Goal: Information Seeking & Learning: Learn about a topic

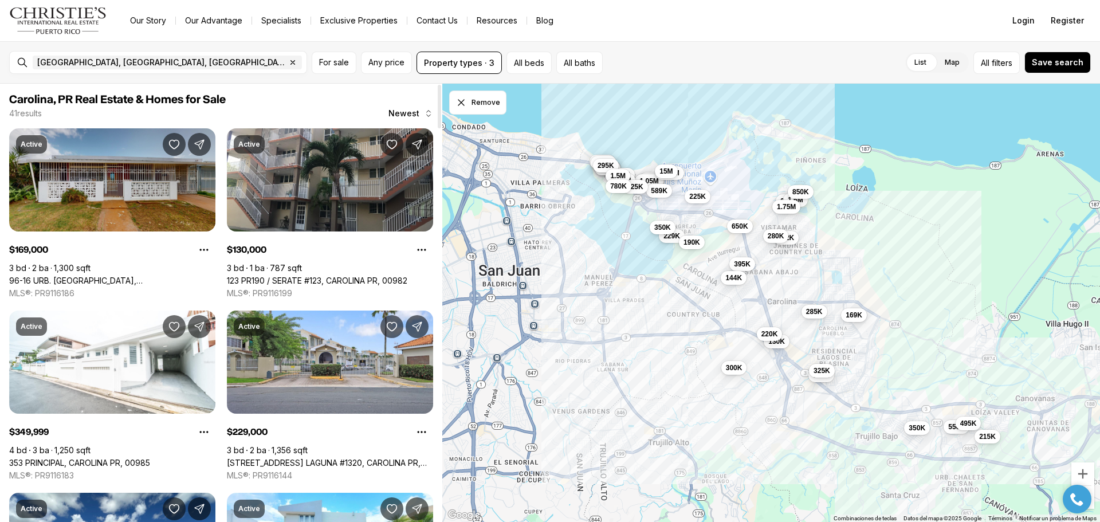
click at [112, 276] on link "96-16 URB. [GEOGRAPHIC_DATA], [GEOGRAPHIC_DATA], 00984" at bounding box center [112, 281] width 206 height 10
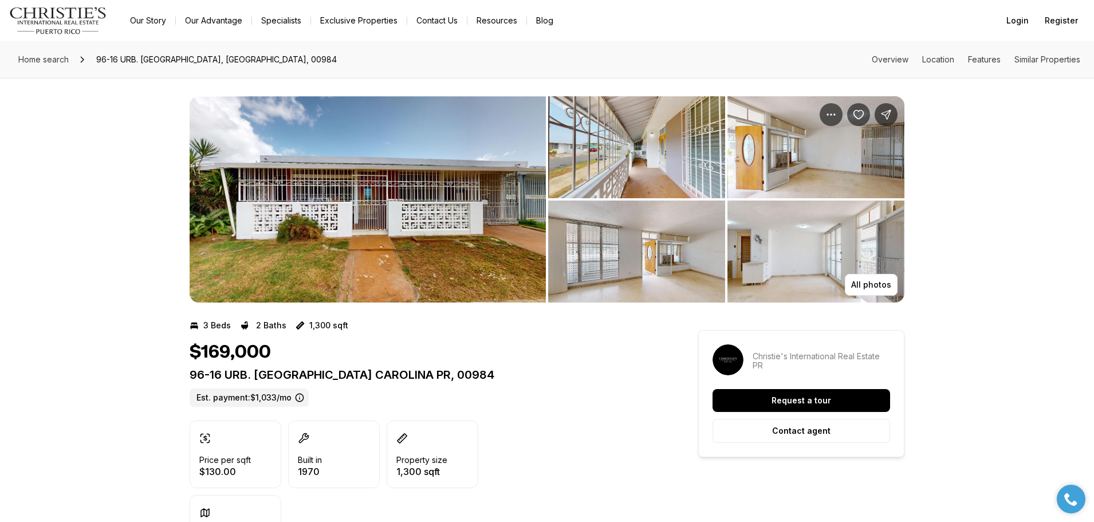
click at [838, 257] on img "View image gallery" at bounding box center [816, 252] width 177 height 102
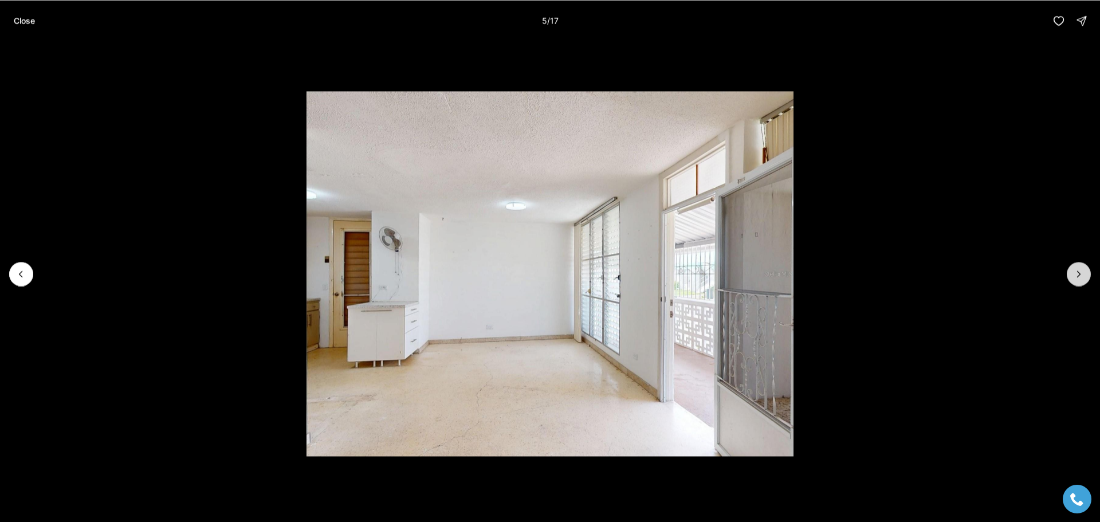
click at [1082, 276] on icon "Next slide" at bounding box center [1078, 273] width 11 height 11
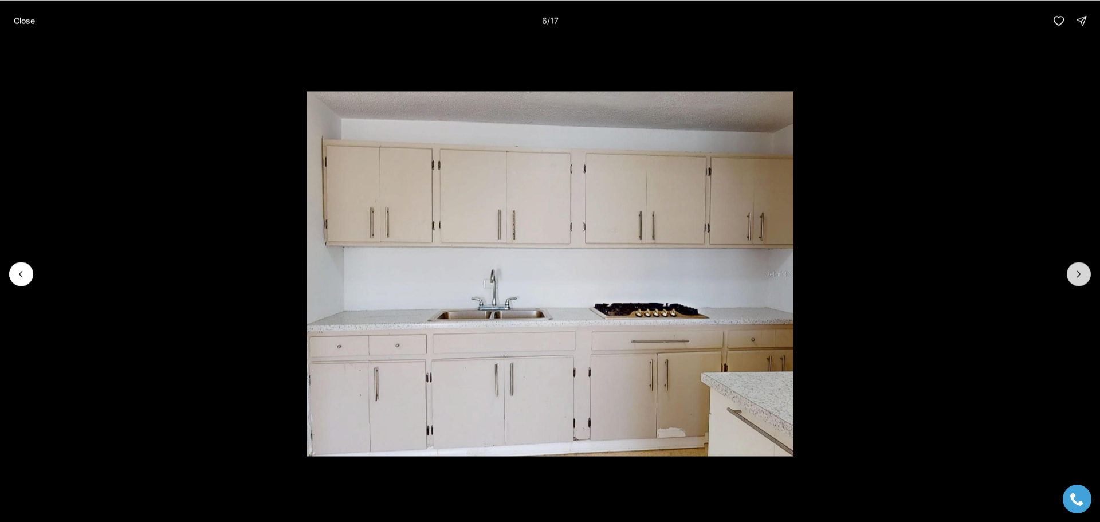
click at [1082, 276] on icon "Next slide" at bounding box center [1078, 273] width 11 height 11
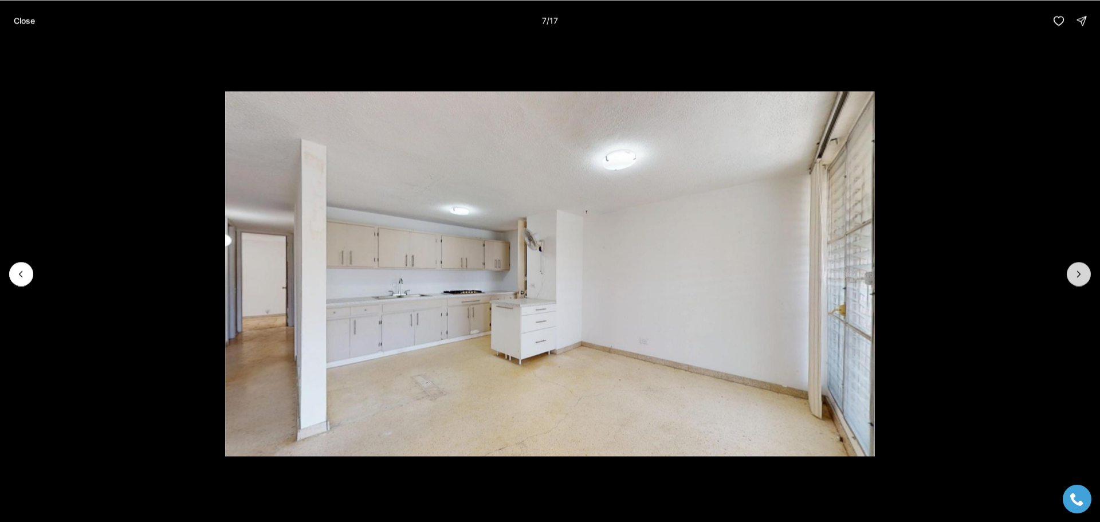
click at [1082, 276] on icon "Next slide" at bounding box center [1078, 273] width 11 height 11
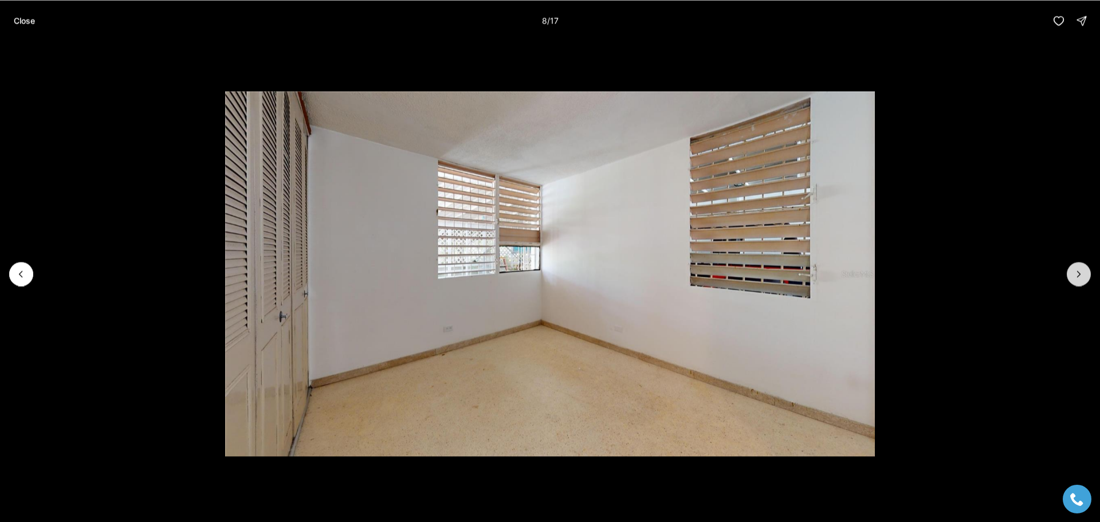
click at [1082, 276] on icon "Next slide" at bounding box center [1078, 273] width 11 height 11
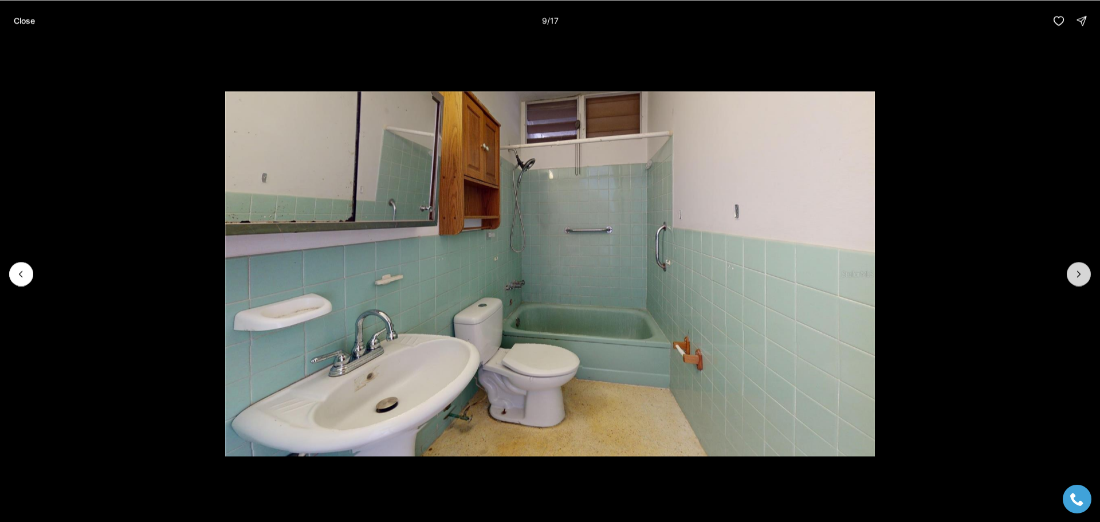
click at [1082, 276] on icon "Next slide" at bounding box center [1078, 273] width 11 height 11
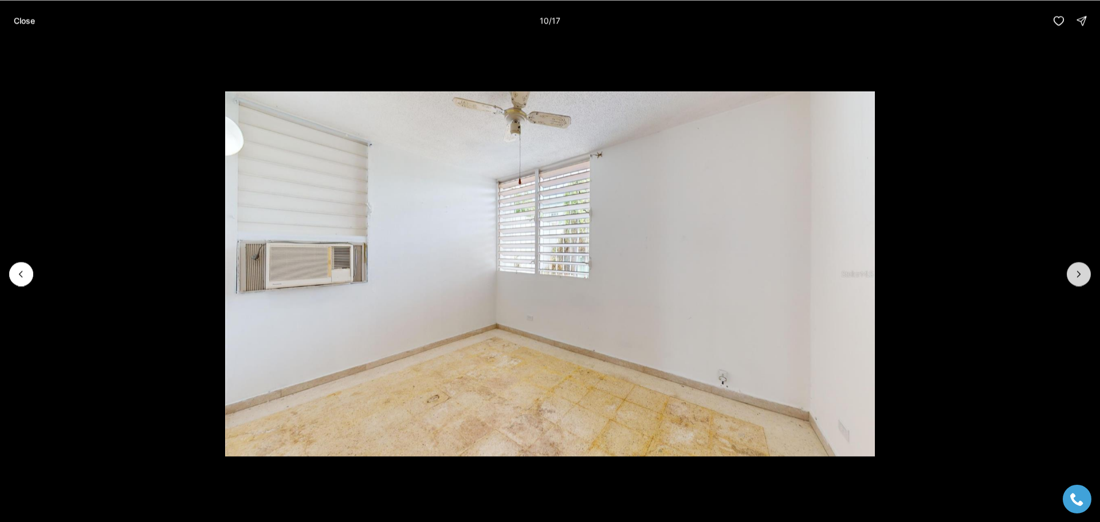
click at [1082, 276] on icon "Next slide" at bounding box center [1078, 273] width 11 height 11
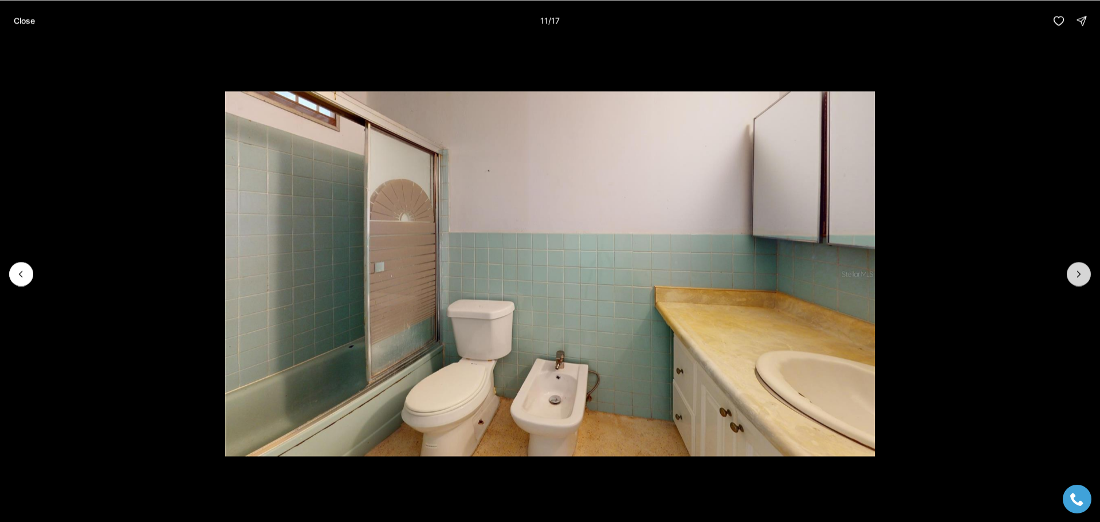
click at [1082, 276] on icon "Next slide" at bounding box center [1078, 273] width 11 height 11
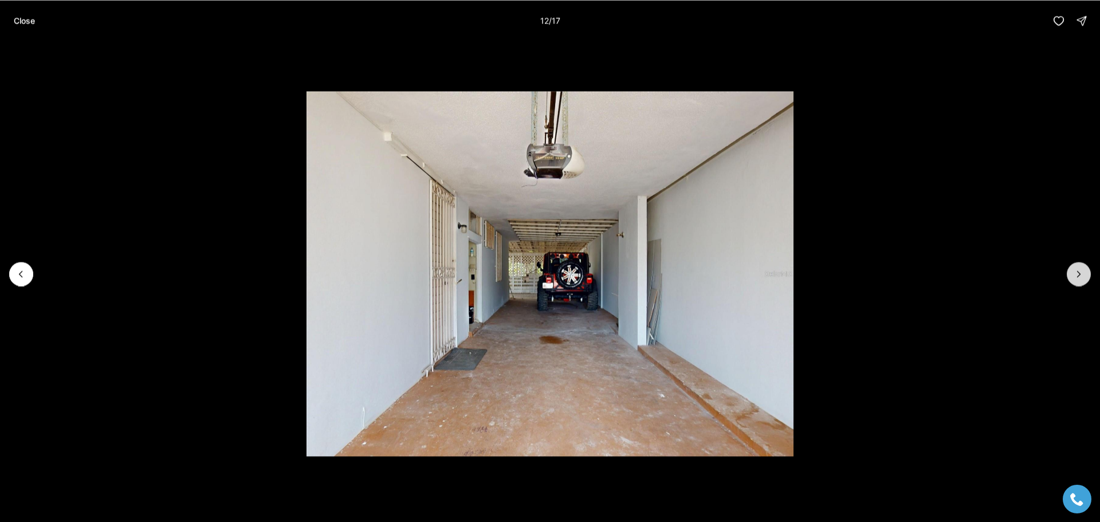
click at [1082, 276] on icon "Next slide" at bounding box center [1078, 273] width 11 height 11
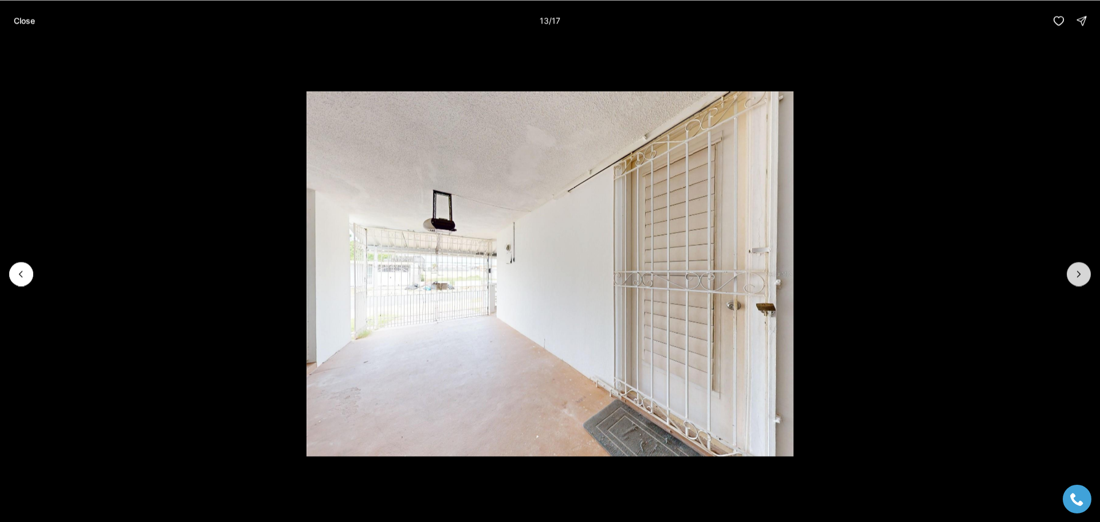
click at [1082, 276] on icon "Next slide" at bounding box center [1078, 273] width 11 height 11
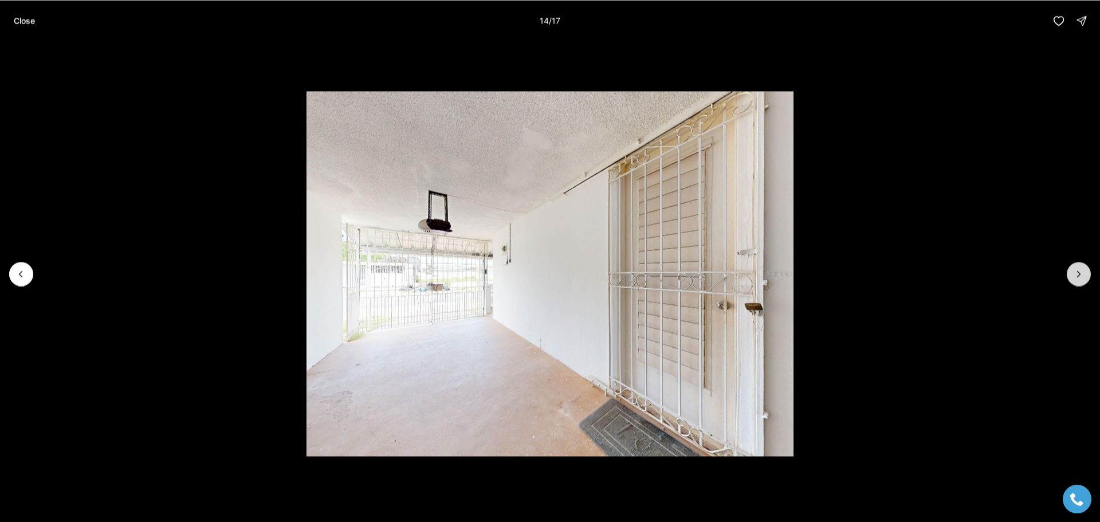
click at [1082, 276] on icon "Next slide" at bounding box center [1078, 273] width 11 height 11
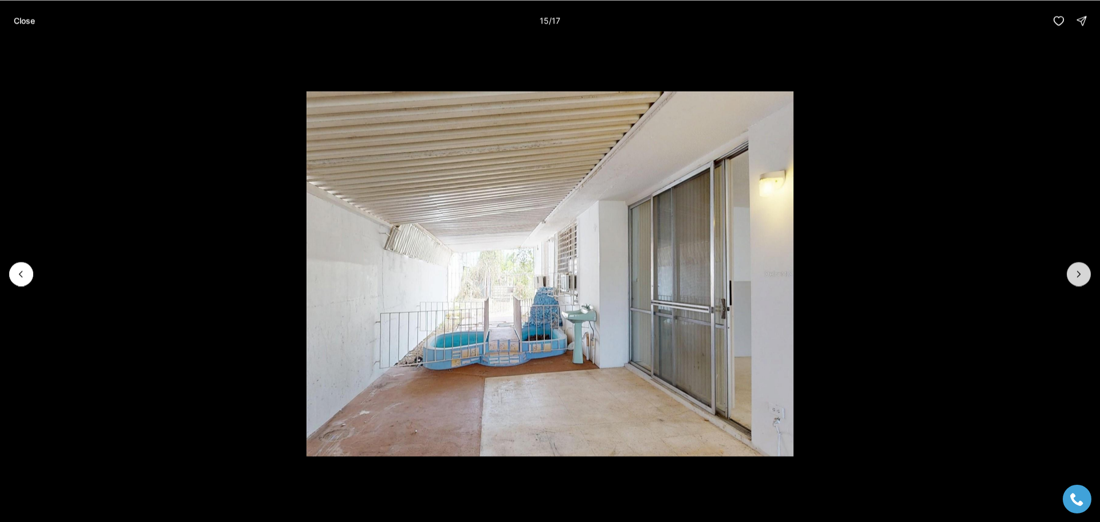
click at [1082, 276] on icon "Next slide" at bounding box center [1078, 273] width 11 height 11
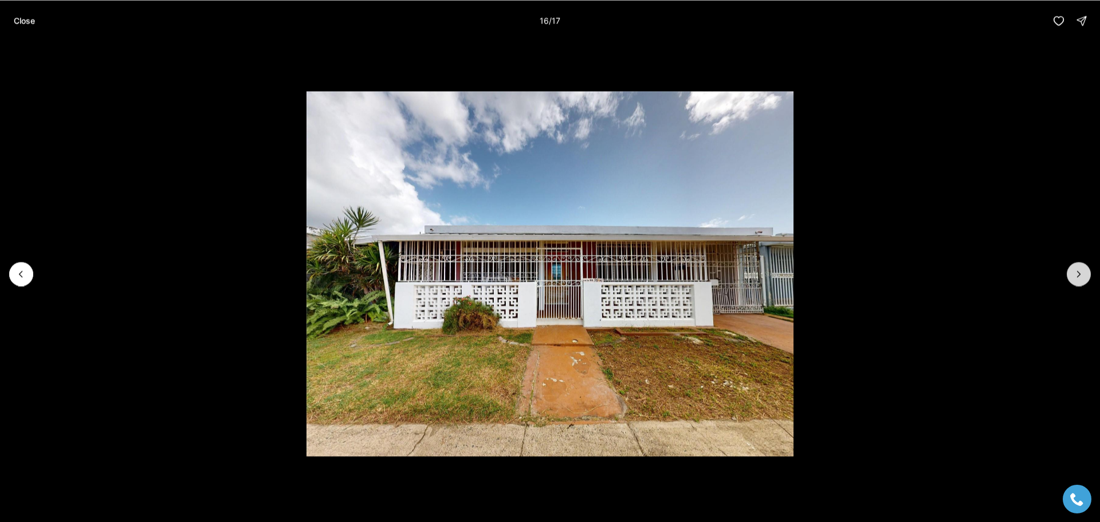
click at [1082, 276] on icon "Next slide" at bounding box center [1078, 273] width 11 height 11
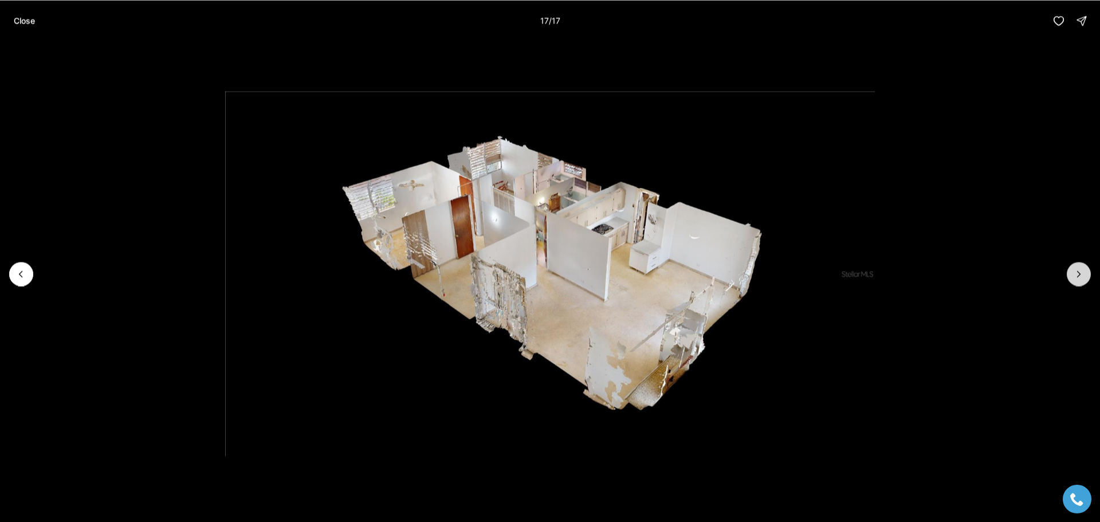
click at [1082, 276] on div at bounding box center [1079, 274] width 24 height 24
click at [1083, 270] on div at bounding box center [1079, 274] width 24 height 24
click at [30, 273] on button "Previous slide" at bounding box center [21, 274] width 24 height 24
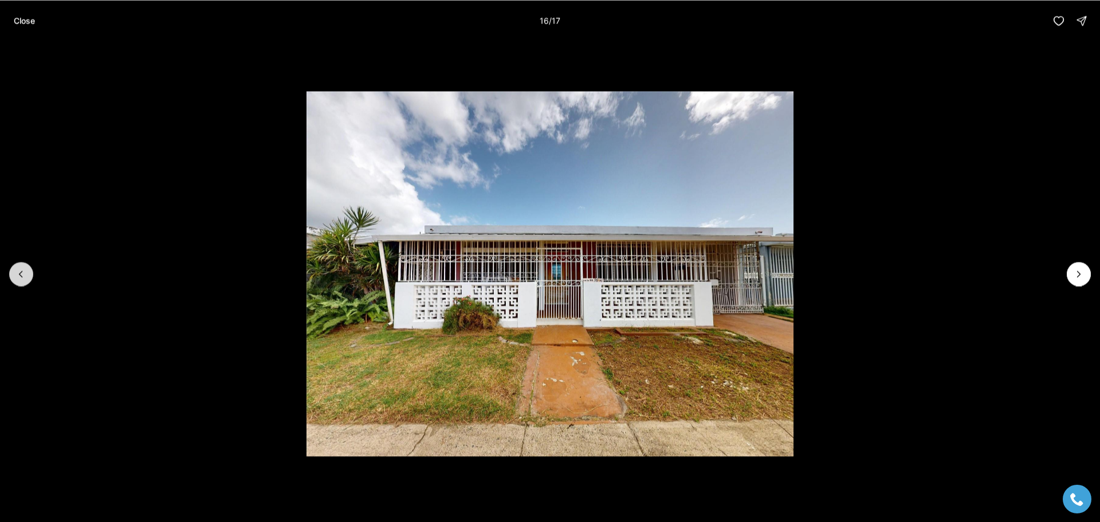
click at [31, 273] on button "Previous slide" at bounding box center [21, 274] width 24 height 24
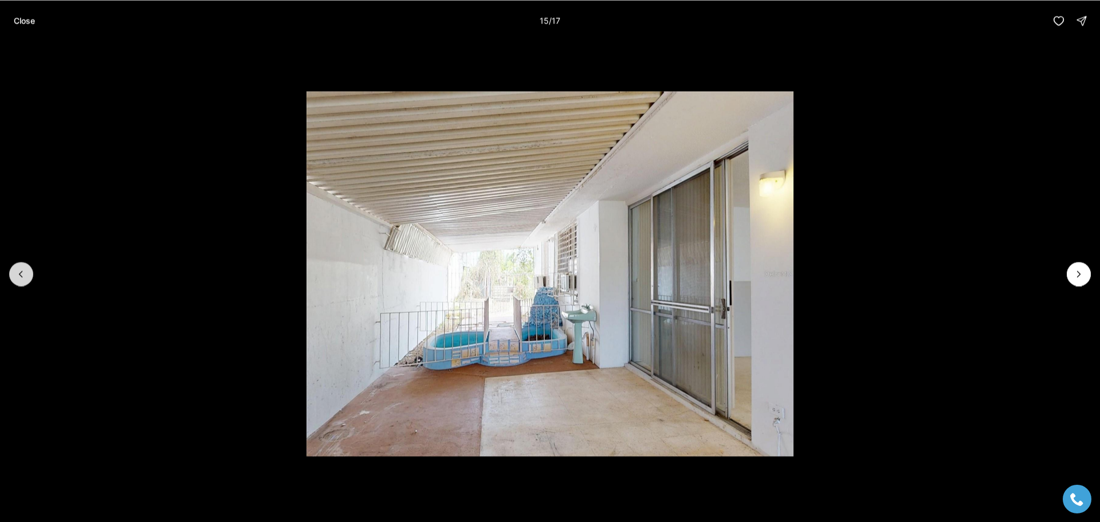
click at [31, 273] on button "Previous slide" at bounding box center [21, 274] width 24 height 24
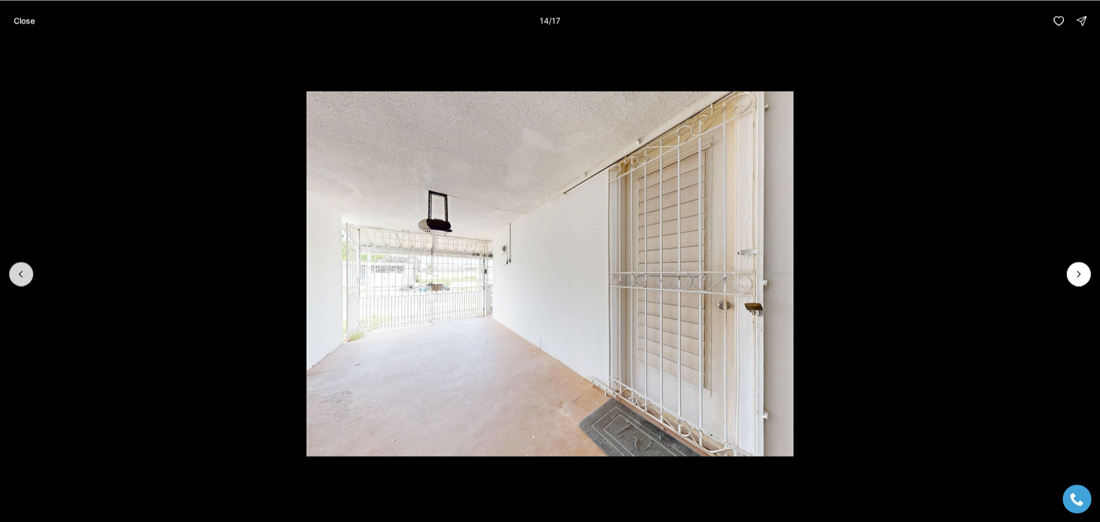
click at [31, 273] on button "Previous slide" at bounding box center [21, 274] width 24 height 24
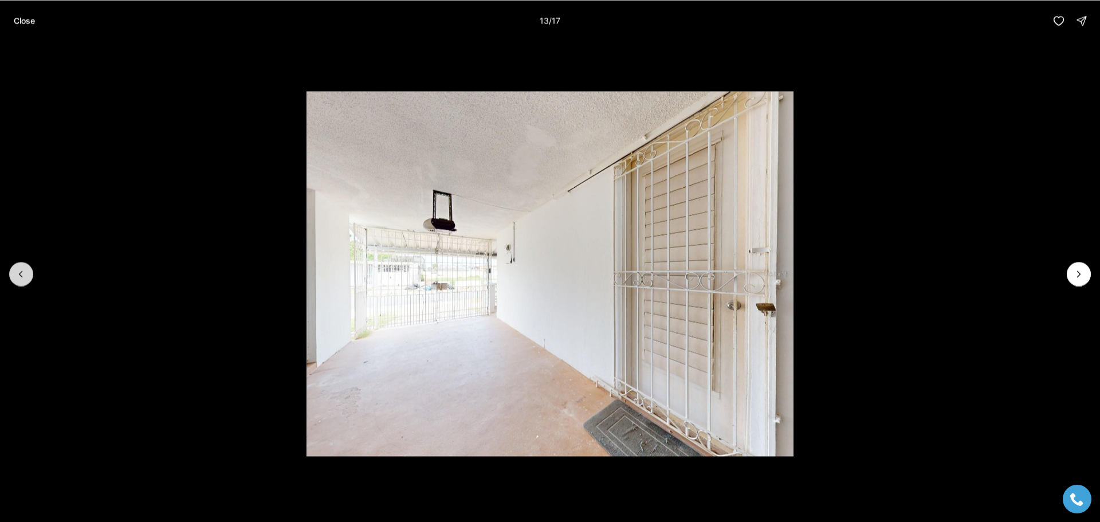
click at [31, 273] on button "Previous slide" at bounding box center [21, 274] width 24 height 24
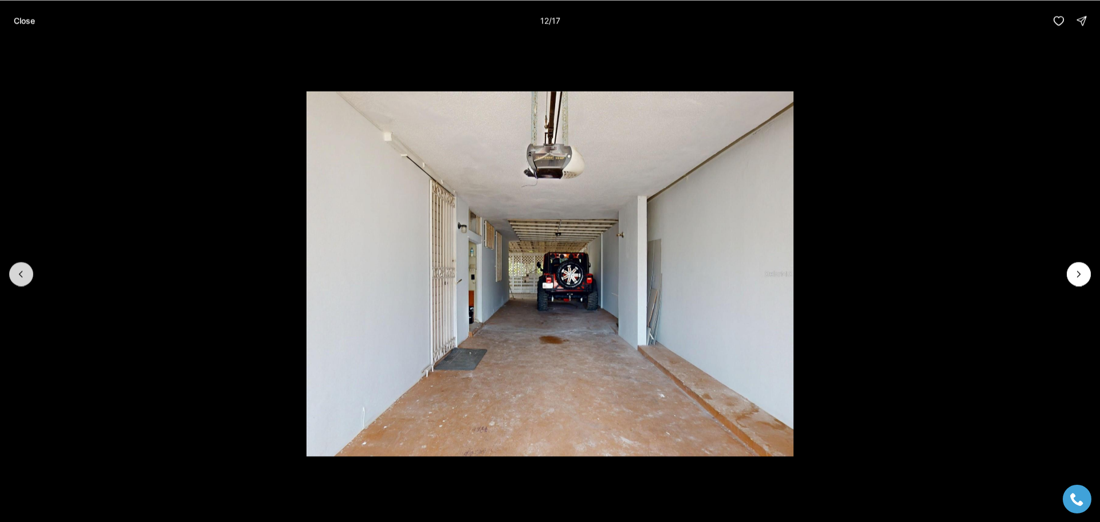
click at [31, 273] on button "Previous slide" at bounding box center [21, 274] width 24 height 24
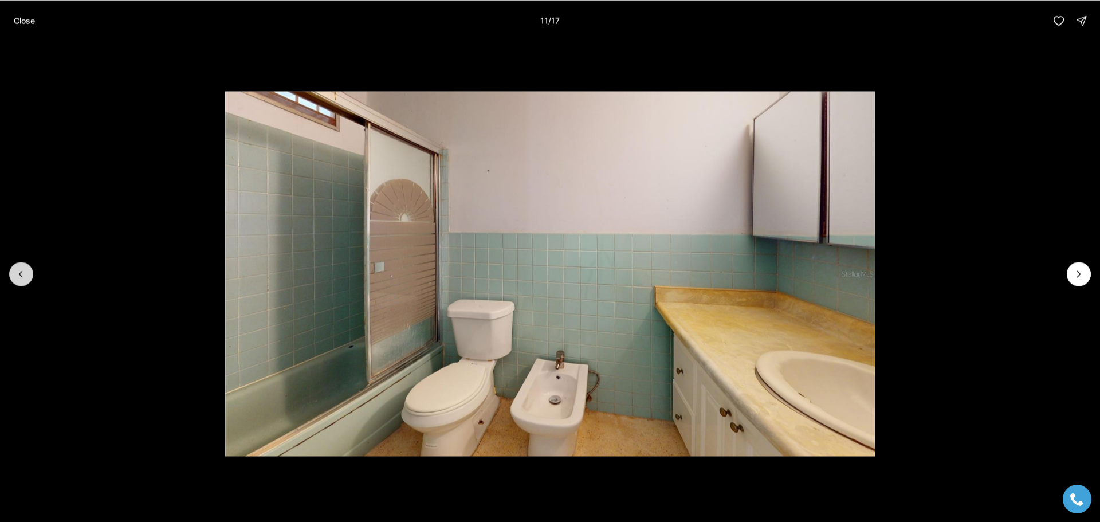
click at [31, 273] on button "Previous slide" at bounding box center [21, 274] width 24 height 24
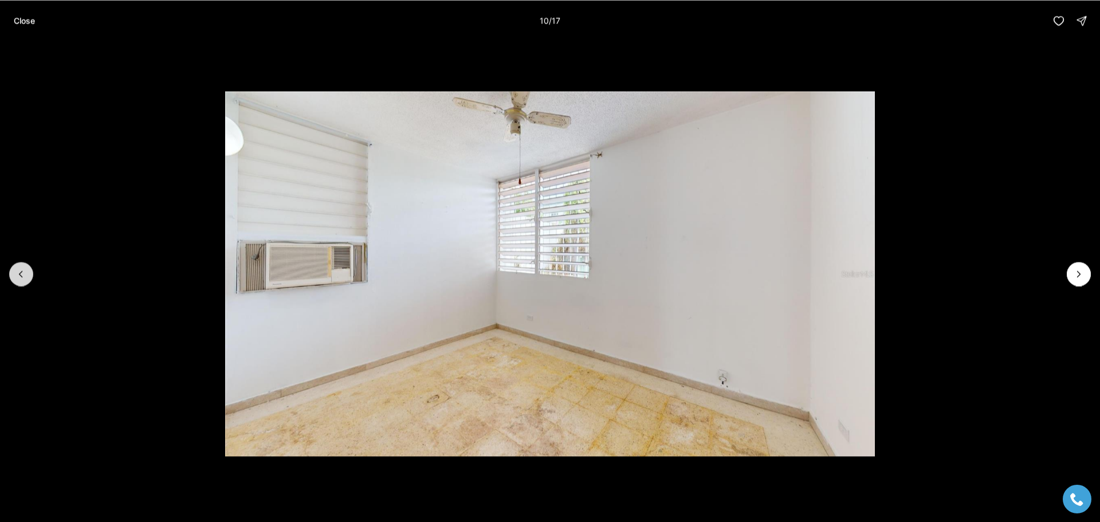
click at [31, 273] on button "Previous slide" at bounding box center [21, 274] width 24 height 24
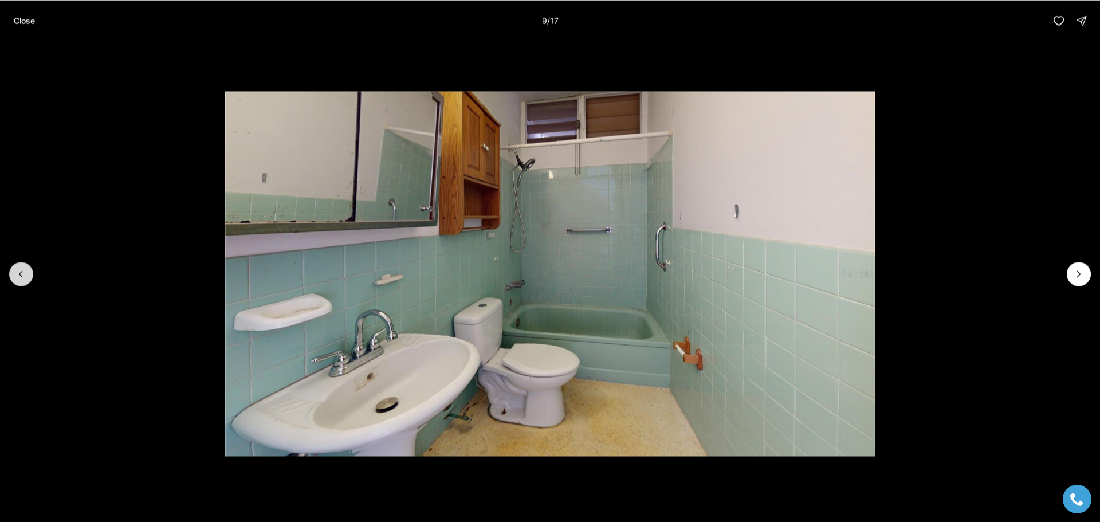
click at [31, 273] on button "Previous slide" at bounding box center [21, 274] width 24 height 24
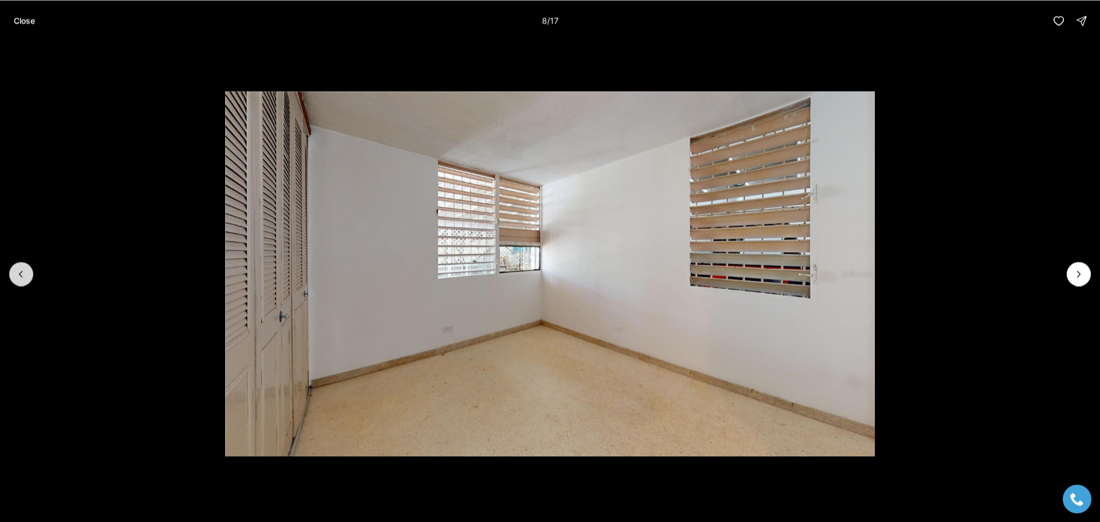
click at [31, 273] on button "Previous slide" at bounding box center [21, 274] width 24 height 24
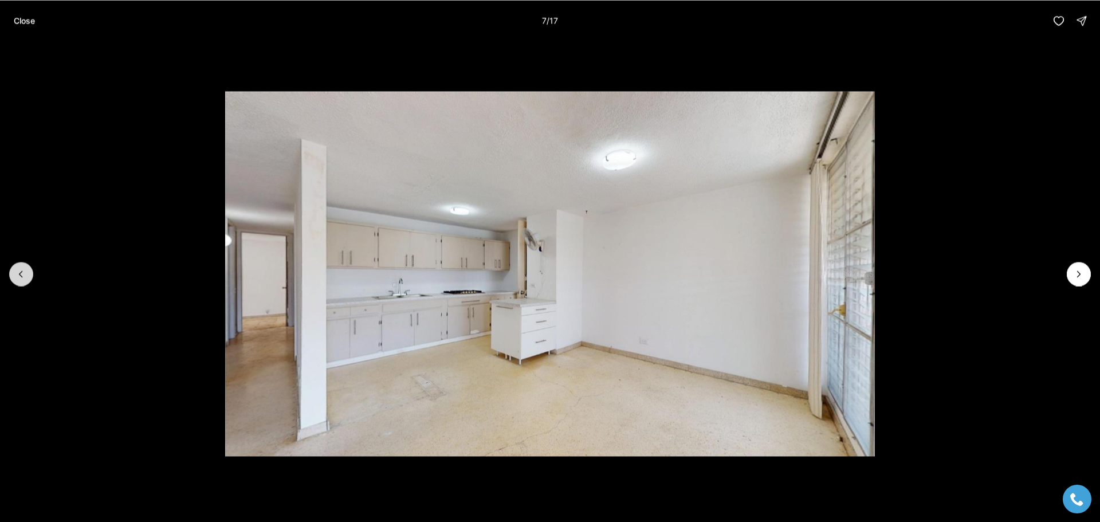
click at [31, 273] on button "Previous slide" at bounding box center [21, 274] width 24 height 24
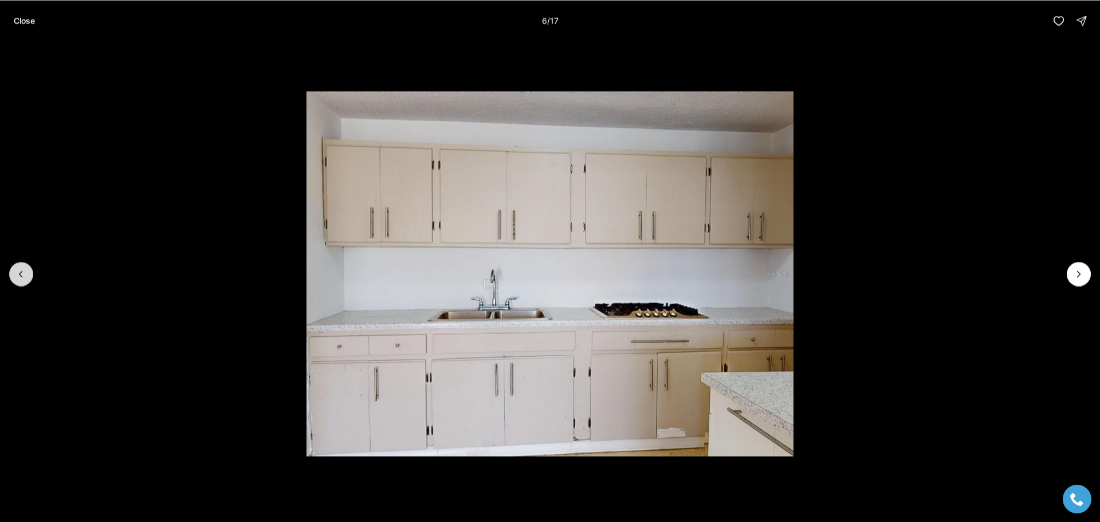
click at [31, 273] on button "Previous slide" at bounding box center [21, 274] width 24 height 24
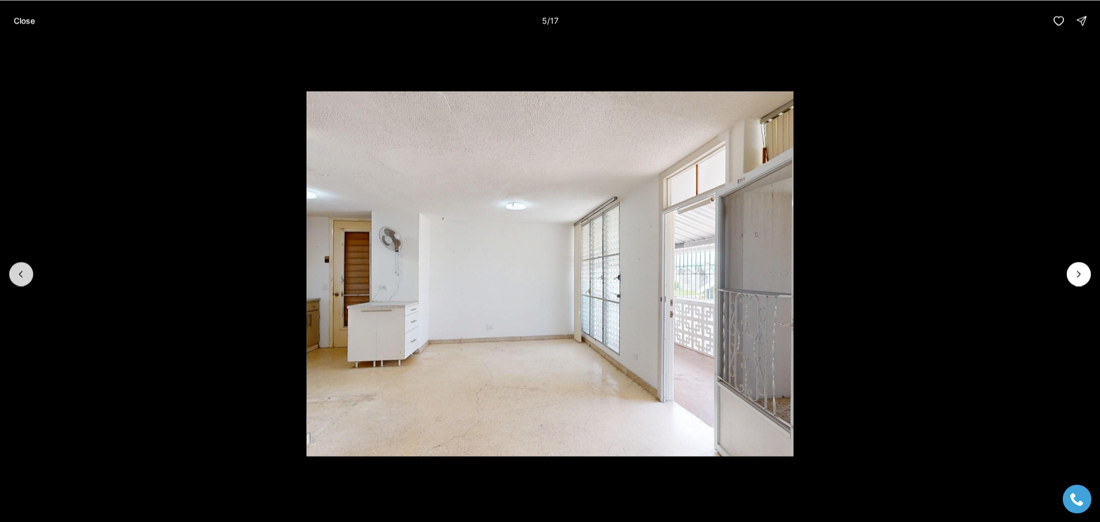
click at [31, 273] on button "Previous slide" at bounding box center [21, 274] width 24 height 24
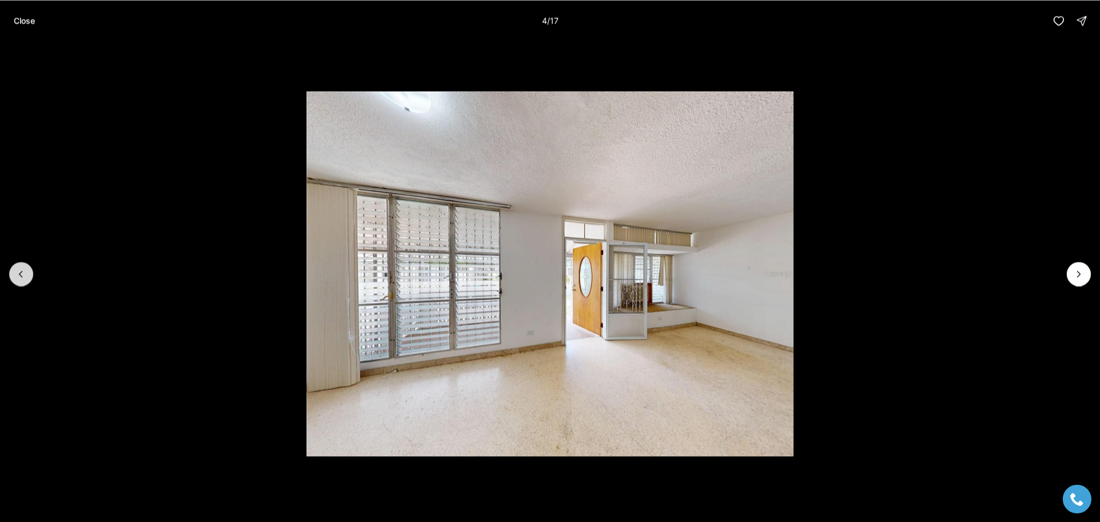
click at [31, 273] on button "Previous slide" at bounding box center [21, 274] width 24 height 24
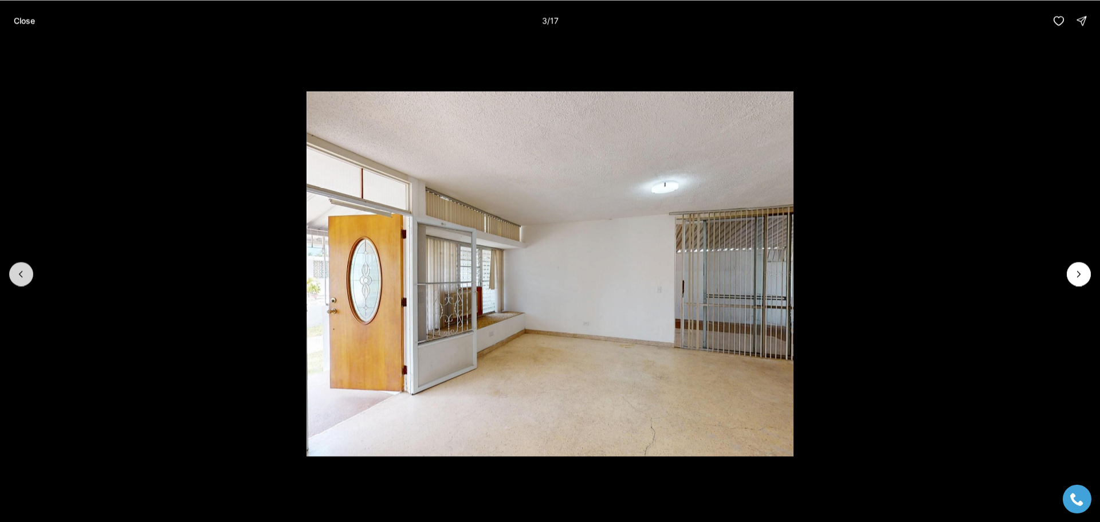
click at [31, 273] on button "Previous slide" at bounding box center [21, 274] width 24 height 24
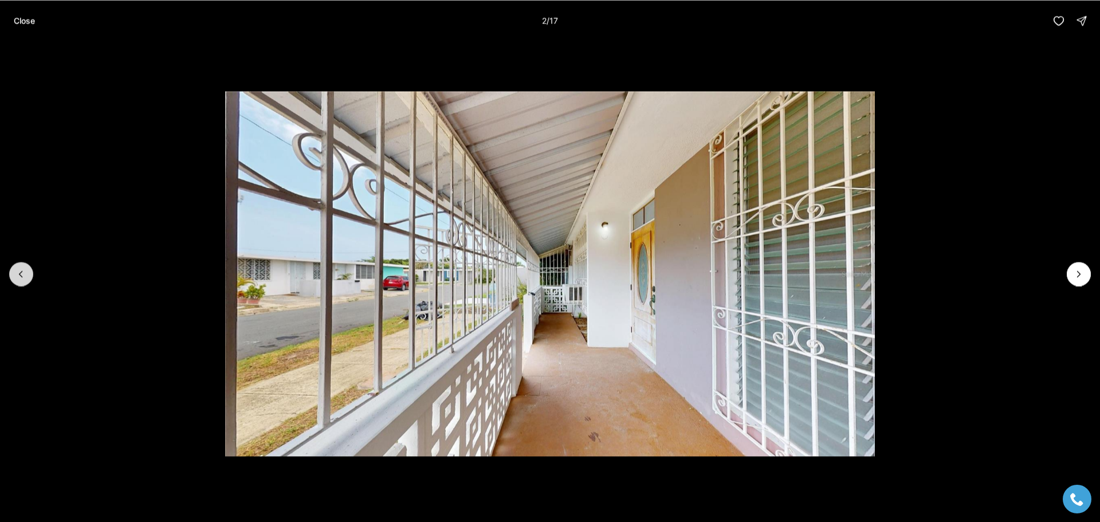
click at [31, 273] on button "Previous slide" at bounding box center [21, 274] width 24 height 24
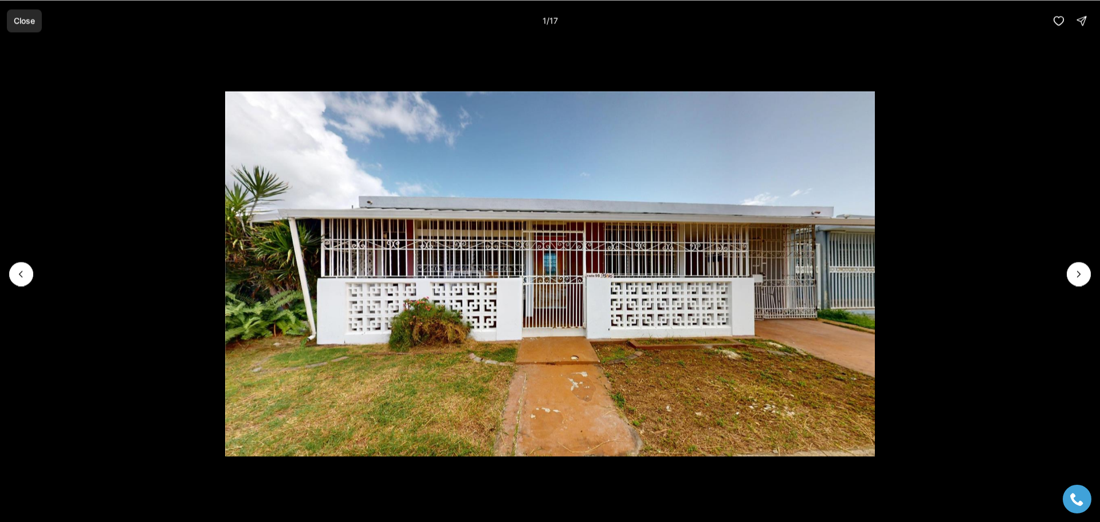
click at [29, 21] on p "Close" at bounding box center [24, 20] width 21 height 9
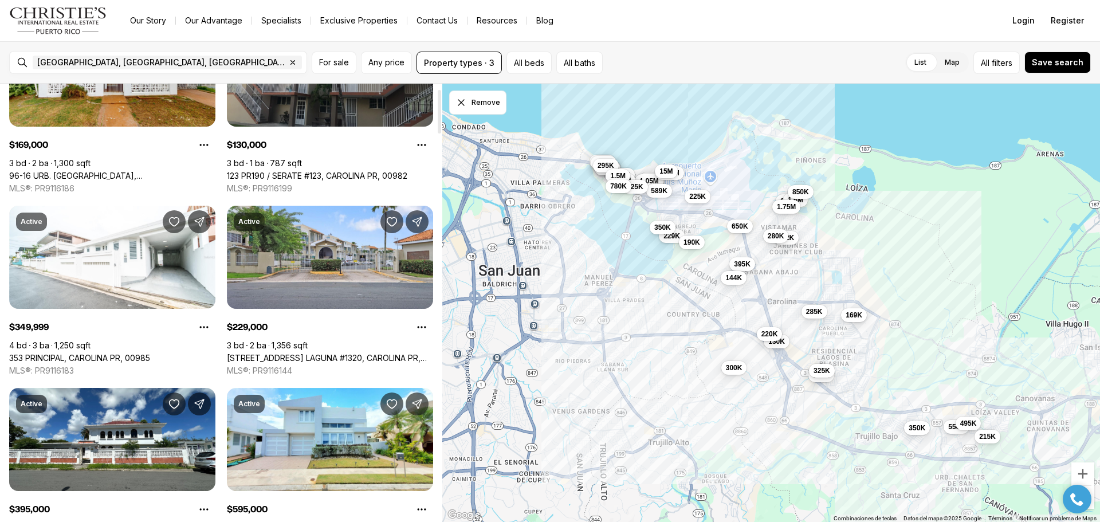
scroll to position [115, 0]
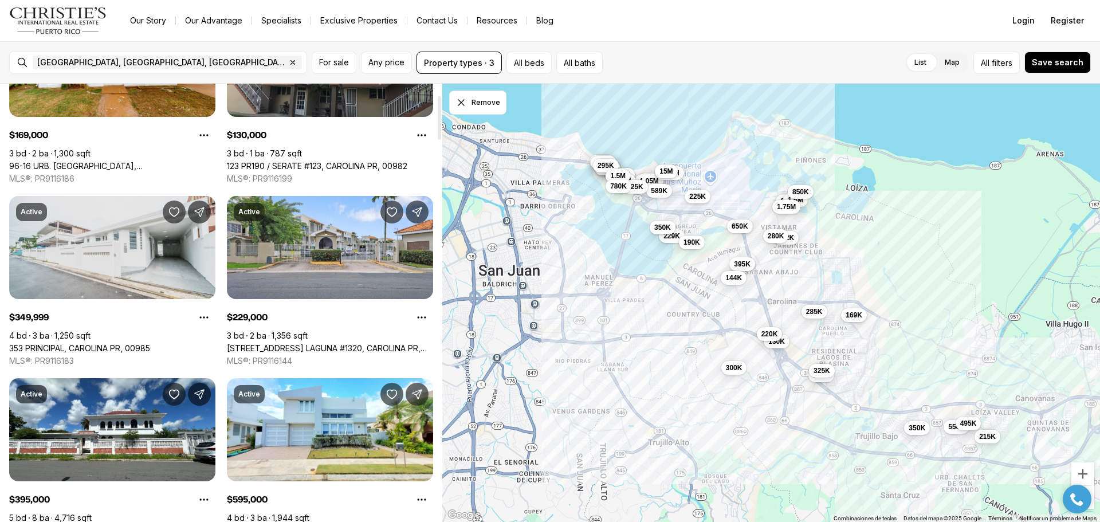
click at [138, 343] on link "353 PRINCIPAL, CAROLINA PR, 00985" at bounding box center [79, 348] width 141 height 10
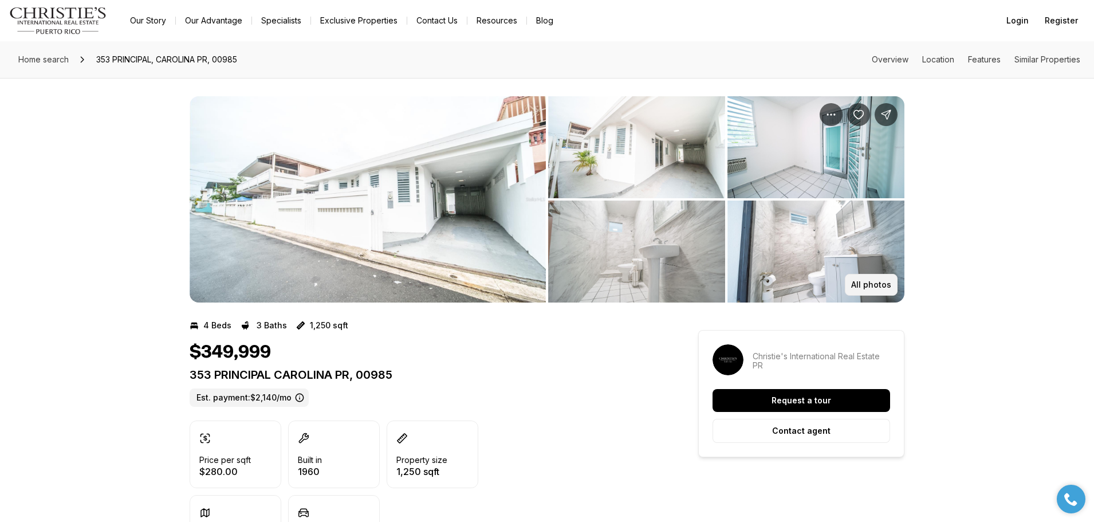
click at [873, 286] on p "All photos" at bounding box center [871, 284] width 40 height 9
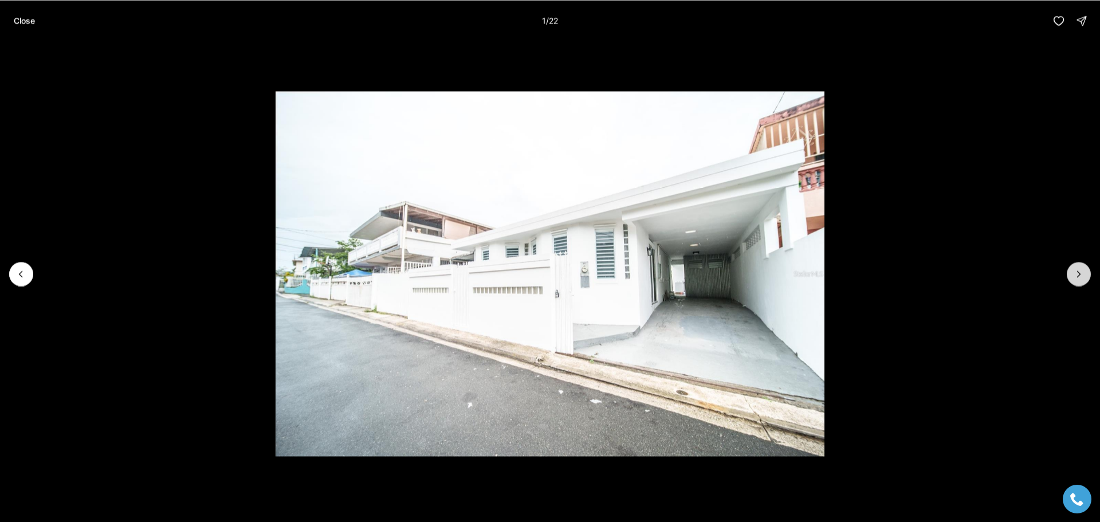
click at [1077, 274] on icon "Next slide" at bounding box center [1078, 273] width 11 height 11
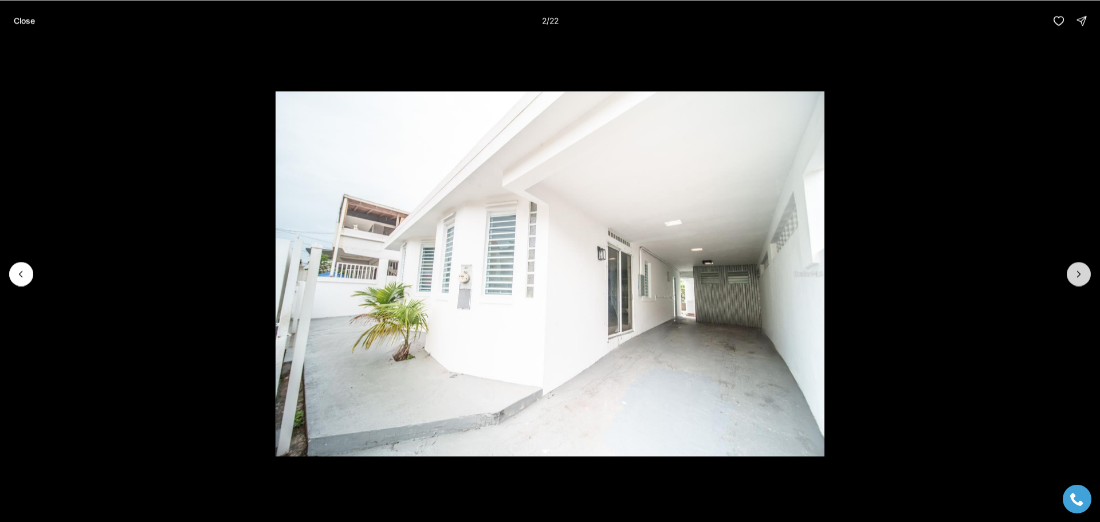
click at [1077, 274] on icon "Next slide" at bounding box center [1078, 273] width 11 height 11
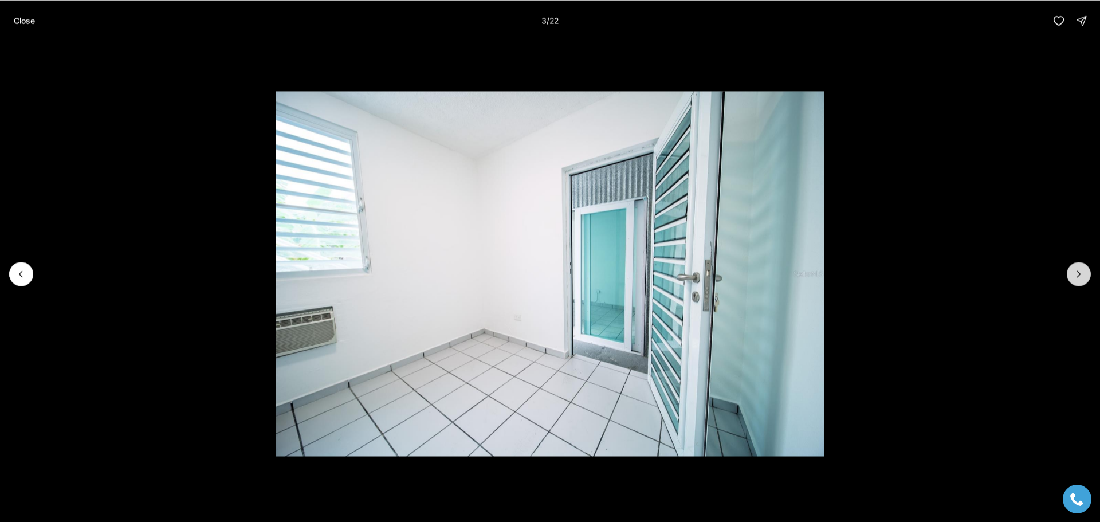
click at [1077, 274] on icon "Next slide" at bounding box center [1078, 273] width 11 height 11
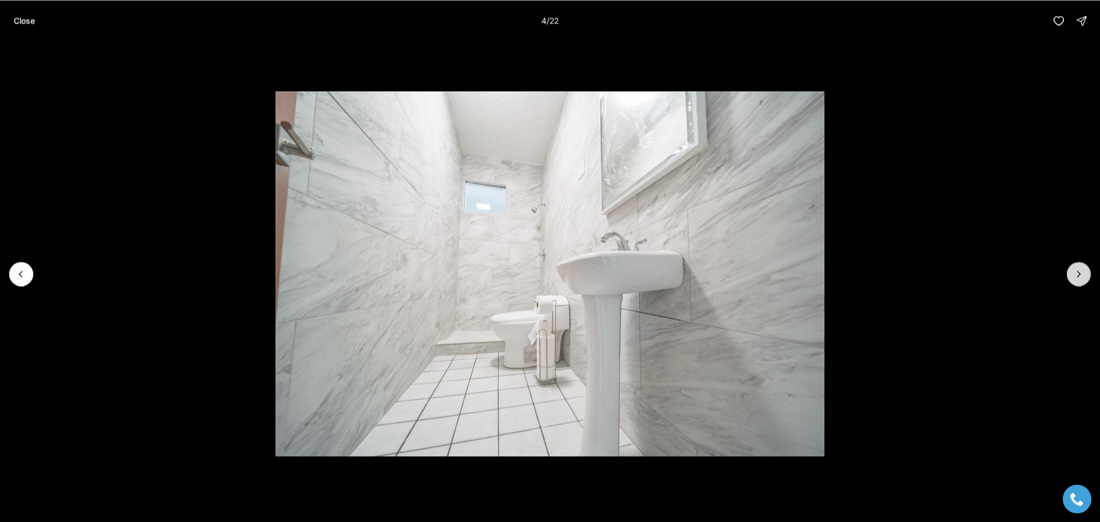
click at [1077, 274] on icon "Next slide" at bounding box center [1078, 273] width 11 height 11
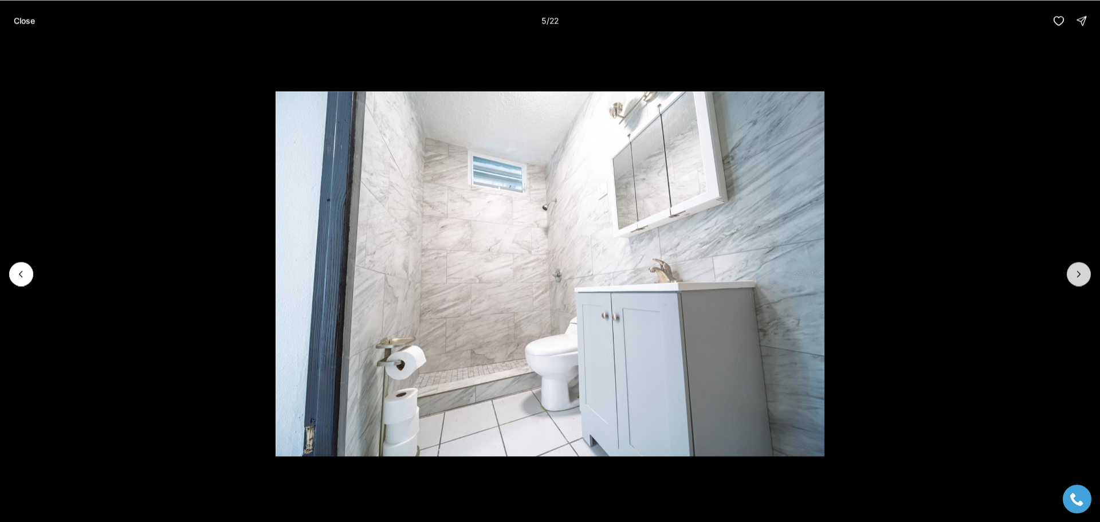
click at [1077, 274] on icon "Next slide" at bounding box center [1078, 273] width 11 height 11
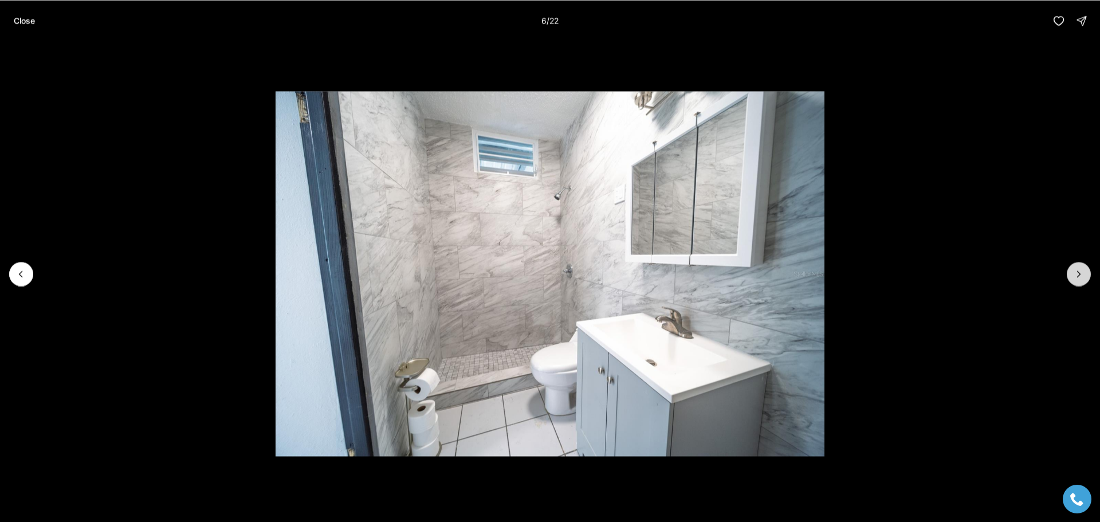
click at [1077, 274] on icon "Next slide" at bounding box center [1078, 273] width 11 height 11
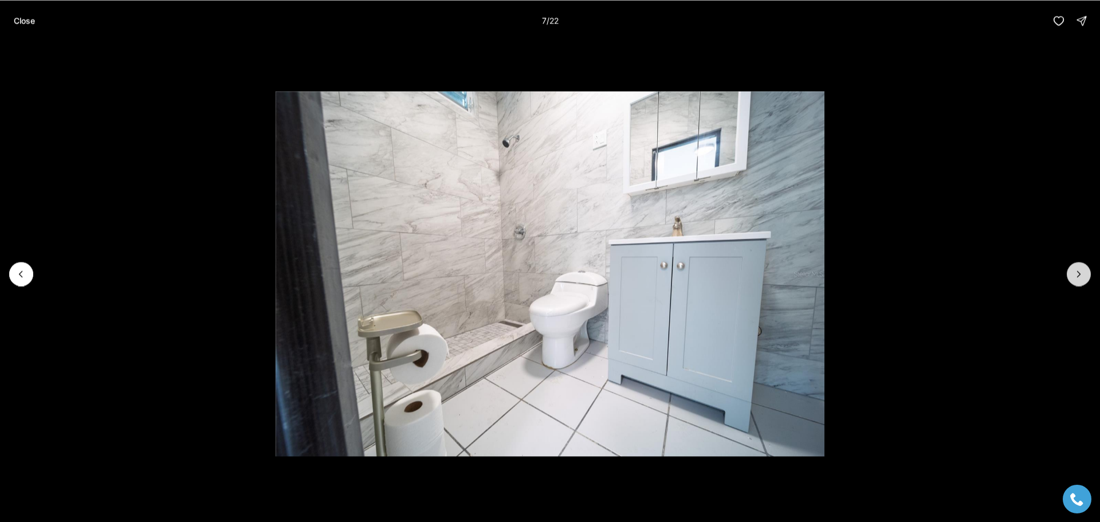
click at [1077, 274] on icon "Next slide" at bounding box center [1078, 273] width 11 height 11
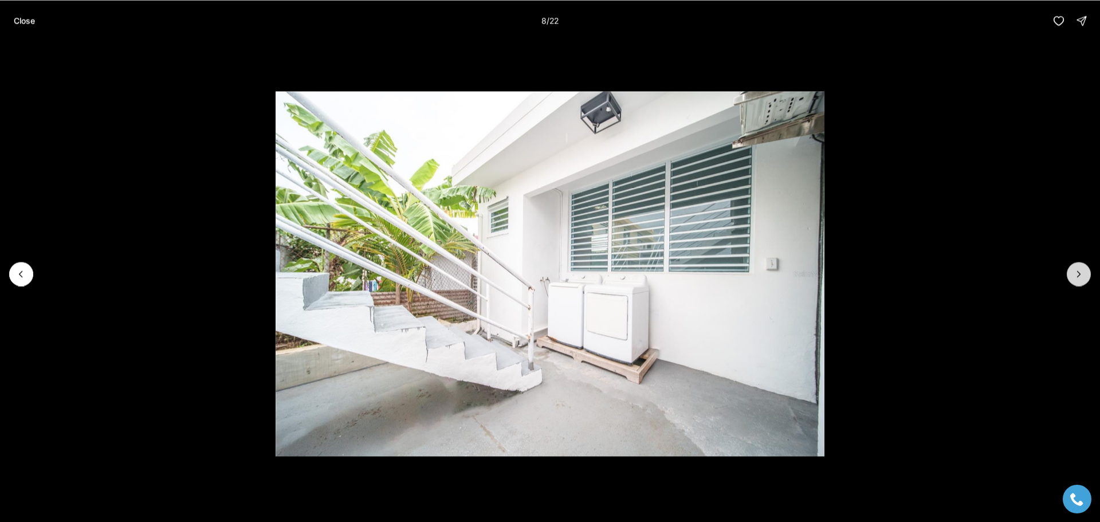
click at [1077, 274] on icon "Next slide" at bounding box center [1078, 273] width 11 height 11
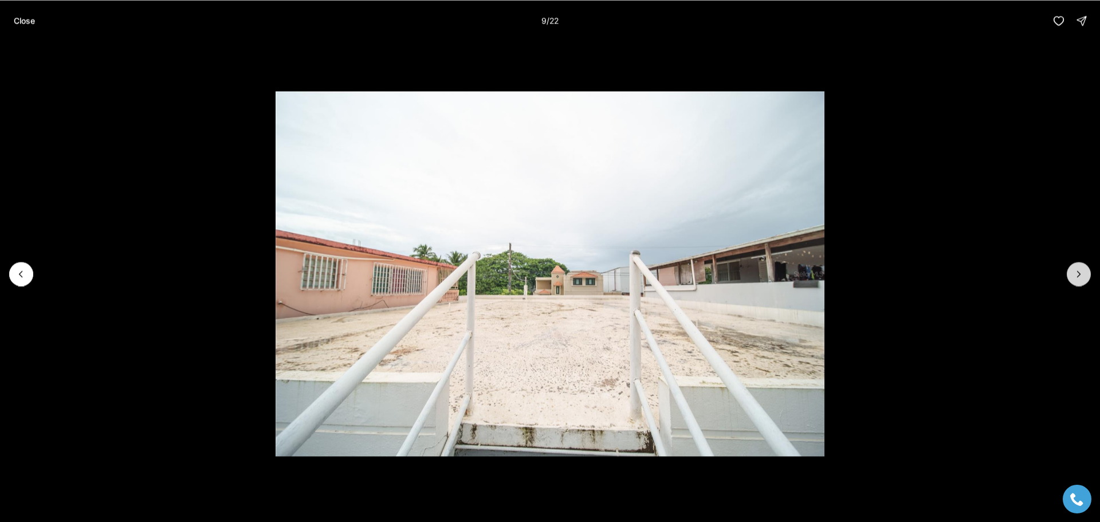
click at [1077, 274] on icon "Next slide" at bounding box center [1078, 273] width 11 height 11
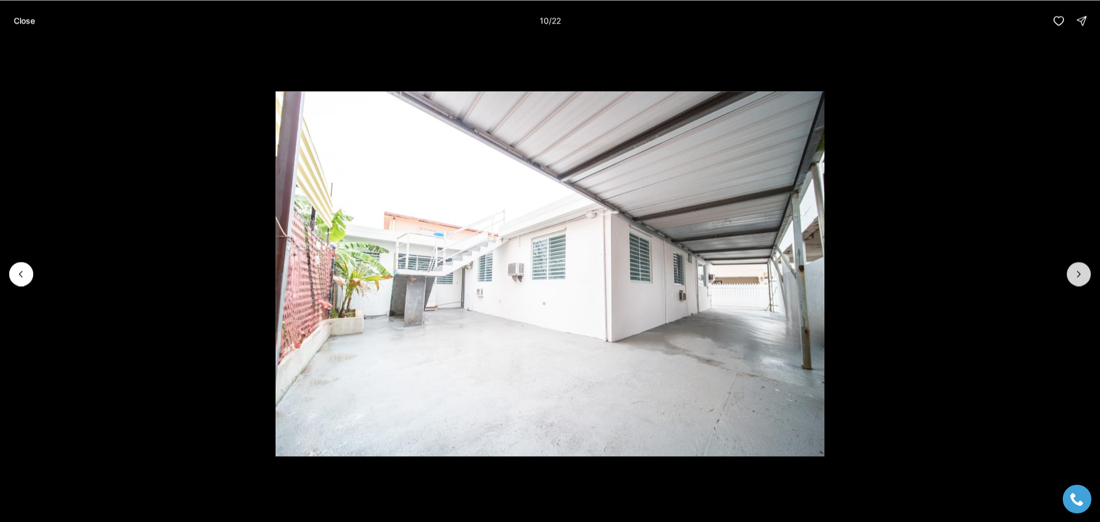
click at [1077, 274] on icon "Next slide" at bounding box center [1078, 273] width 11 height 11
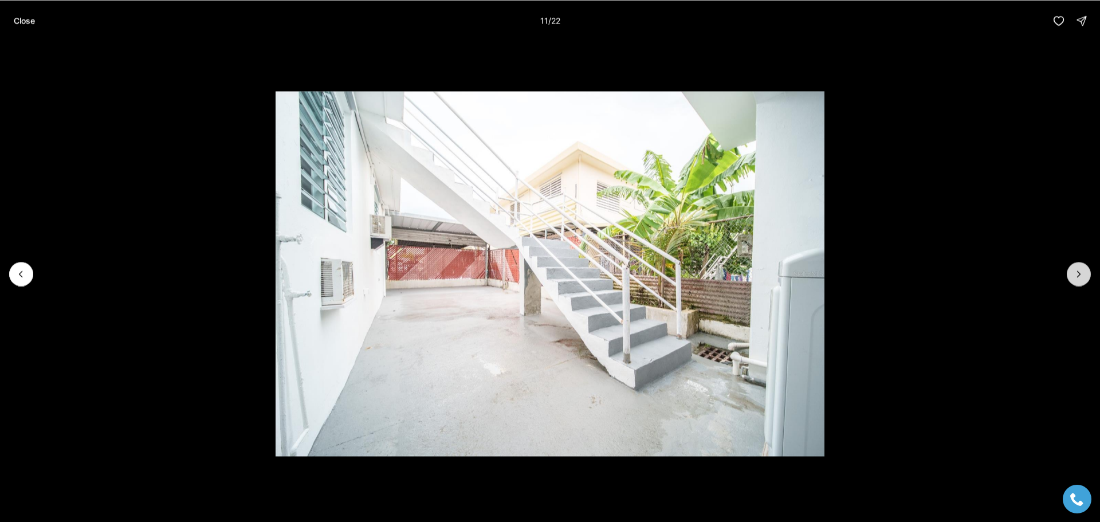
click at [1077, 274] on icon "Next slide" at bounding box center [1078, 273] width 11 height 11
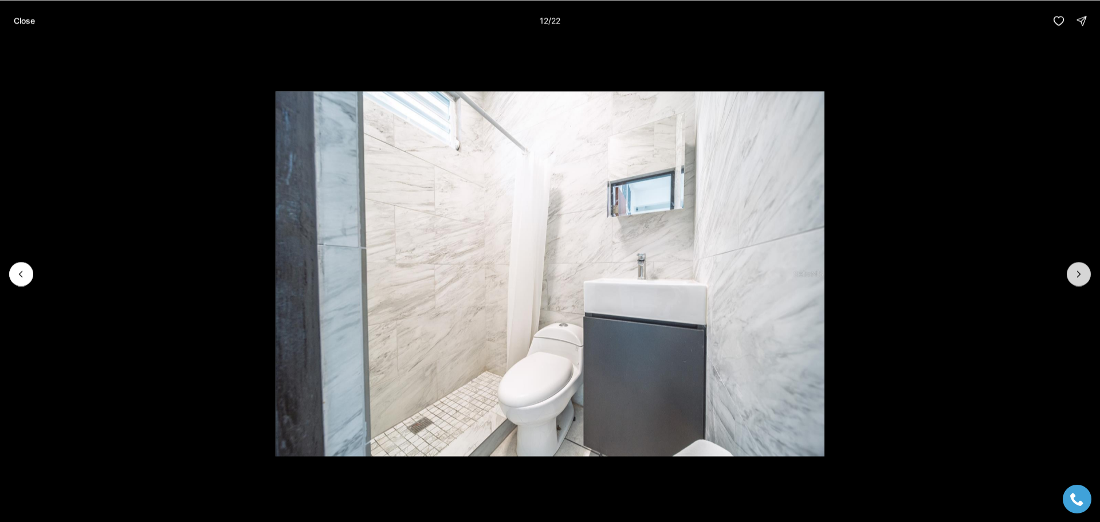
click at [1077, 274] on icon "Next slide" at bounding box center [1078, 273] width 11 height 11
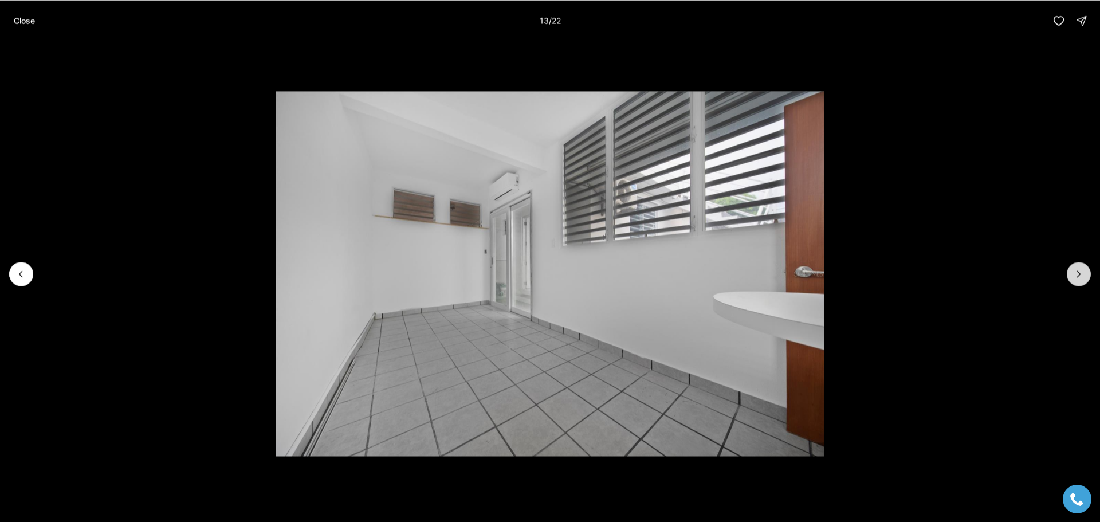
click at [1077, 274] on icon "Next slide" at bounding box center [1078, 273] width 11 height 11
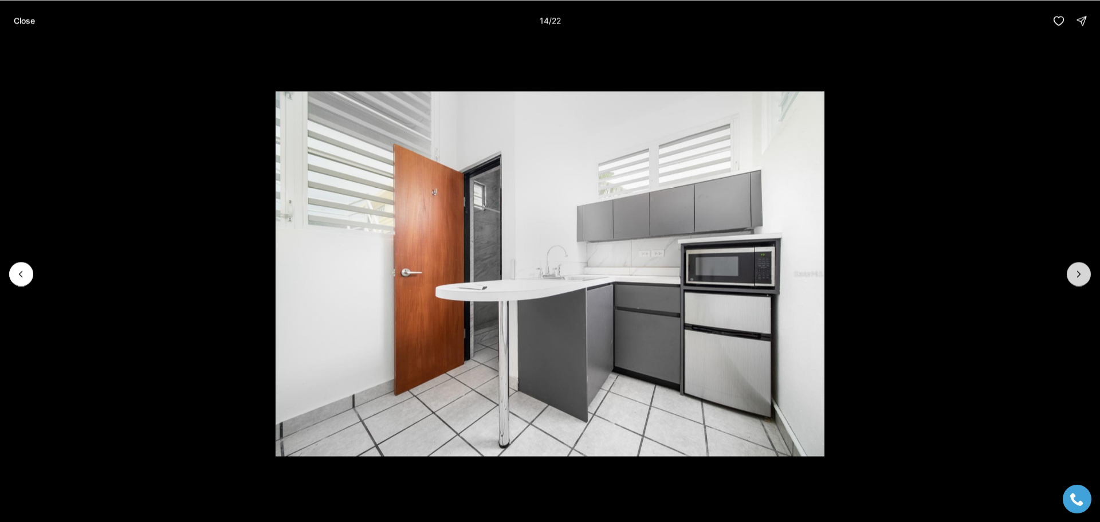
click at [1077, 274] on icon "Next slide" at bounding box center [1078, 273] width 11 height 11
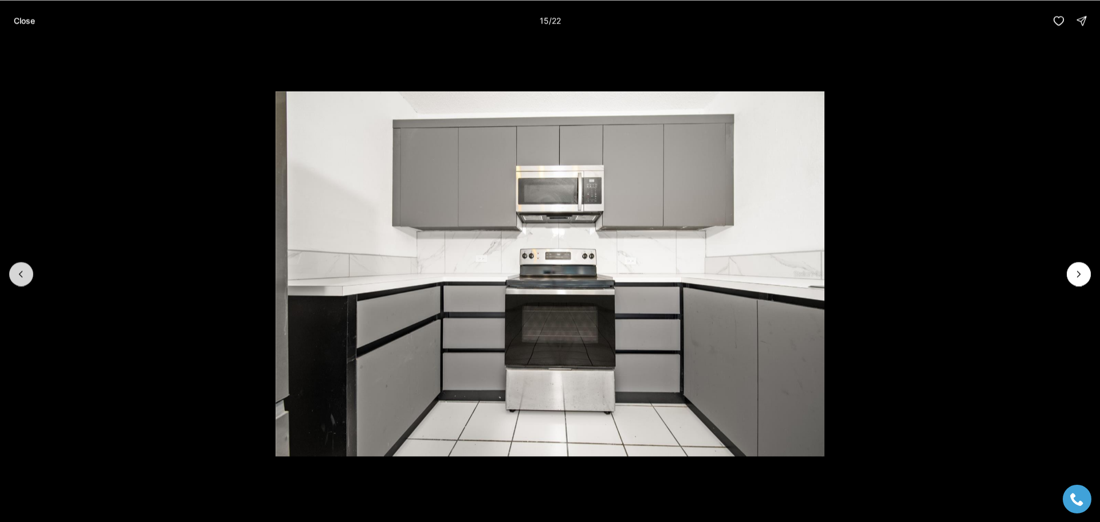
click at [24, 274] on icon "Previous slide" at bounding box center [20, 273] width 11 height 11
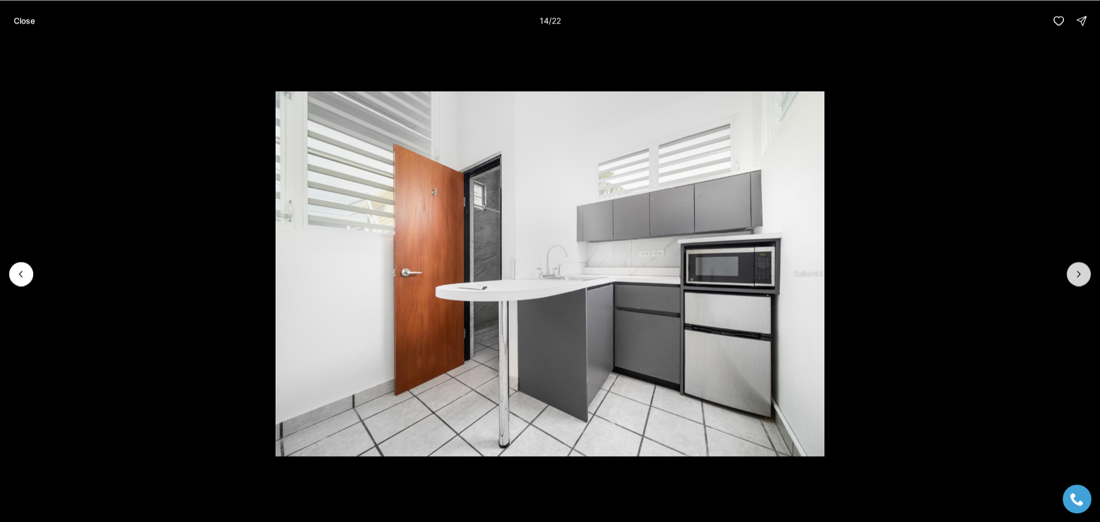
click at [1075, 275] on icon "Next slide" at bounding box center [1078, 273] width 11 height 11
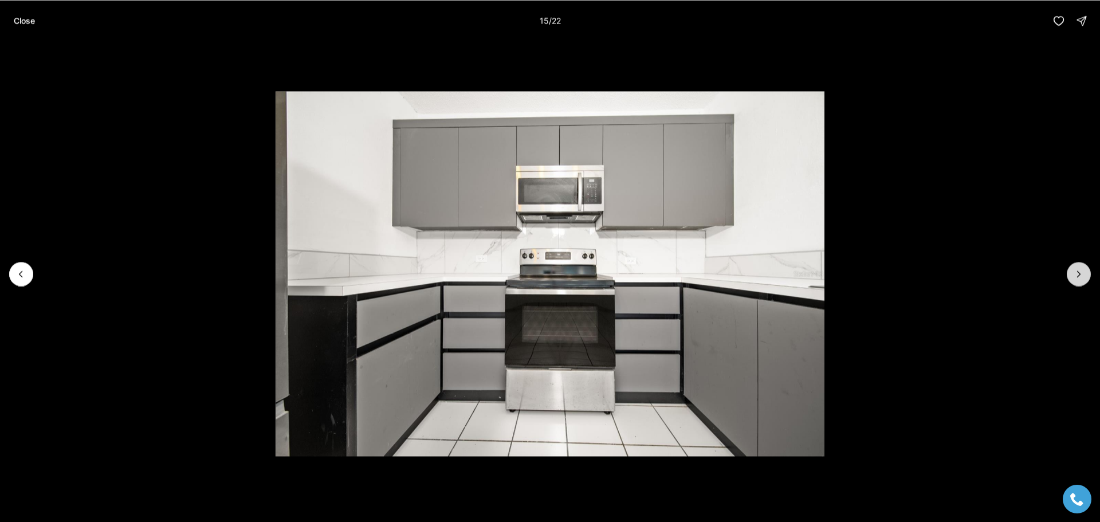
click at [1075, 275] on icon "Next slide" at bounding box center [1078, 273] width 11 height 11
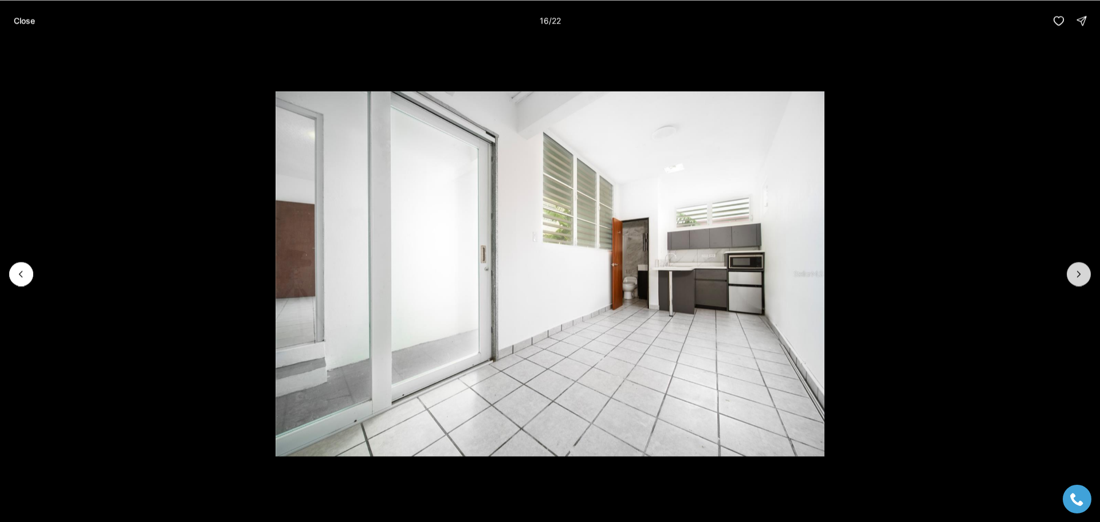
click at [1075, 275] on icon "Next slide" at bounding box center [1078, 273] width 11 height 11
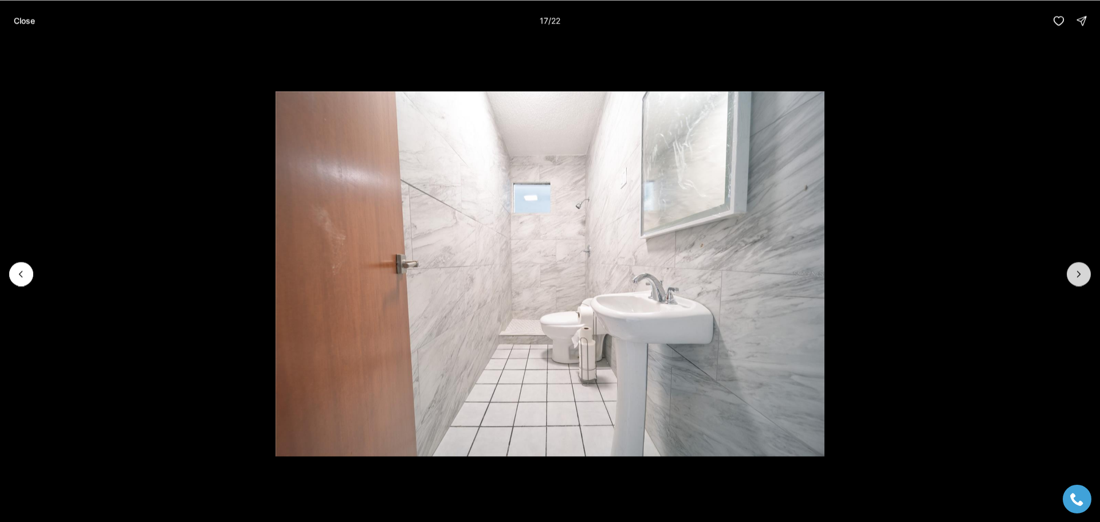
click at [1075, 275] on icon "Next slide" at bounding box center [1078, 273] width 11 height 11
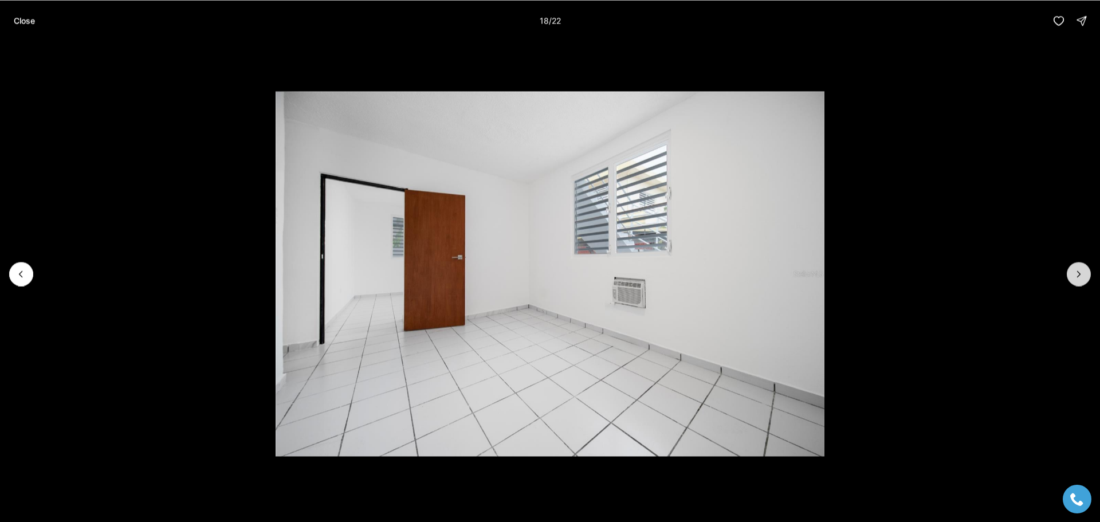
click at [1075, 275] on icon "Next slide" at bounding box center [1078, 273] width 11 height 11
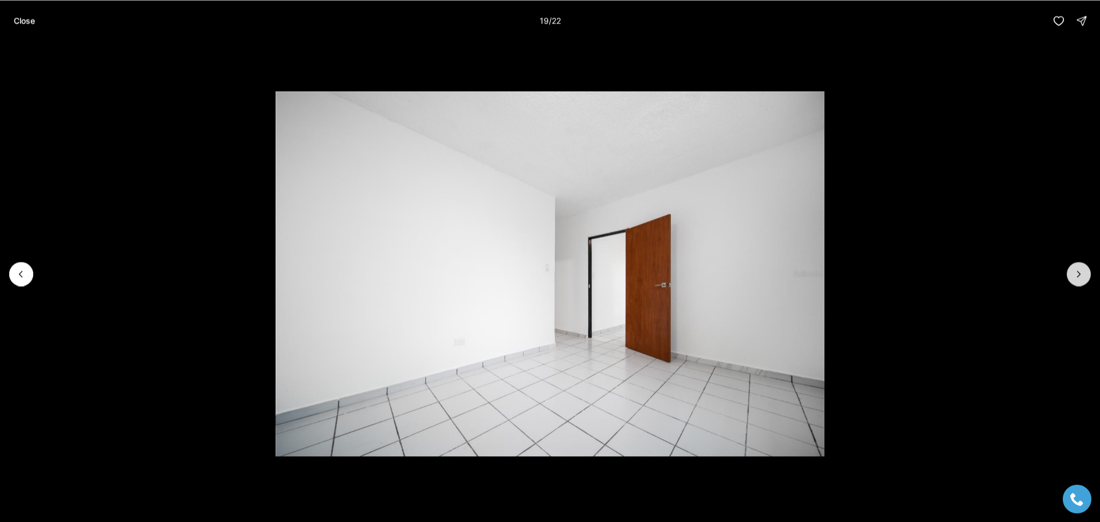
click at [1075, 275] on icon "Next slide" at bounding box center [1078, 273] width 11 height 11
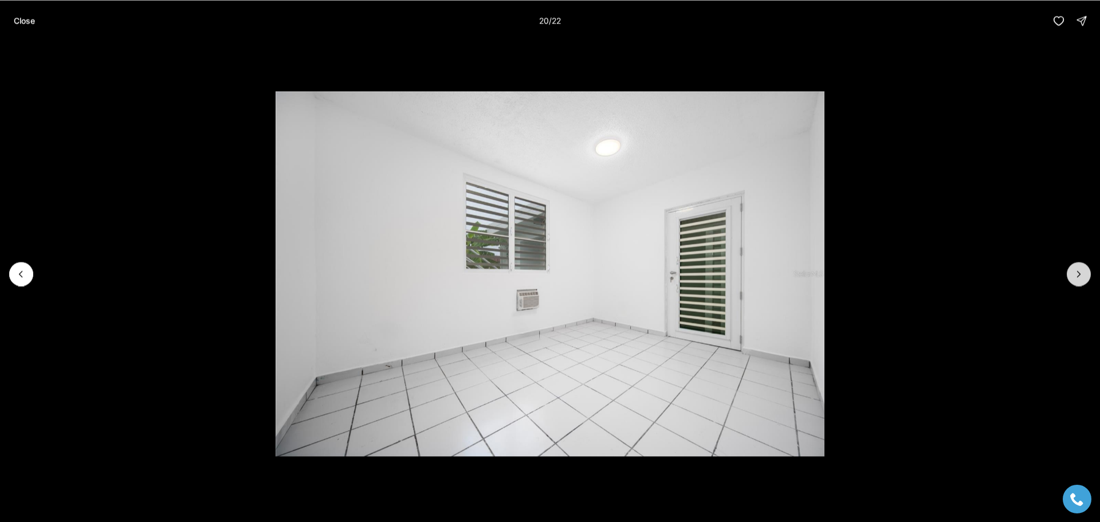
click at [1075, 275] on icon "Next slide" at bounding box center [1078, 273] width 11 height 11
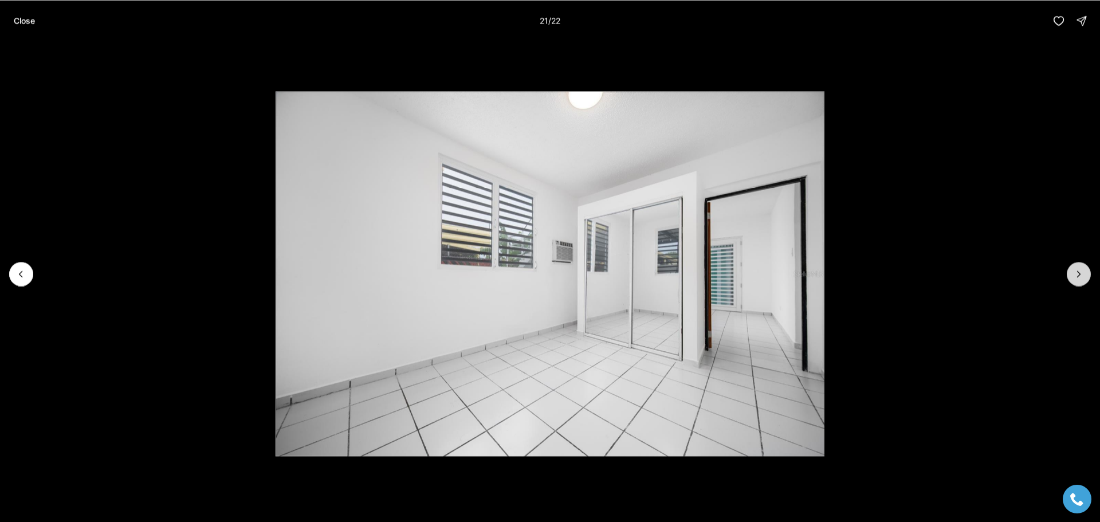
click at [1075, 275] on icon "Next slide" at bounding box center [1078, 273] width 11 height 11
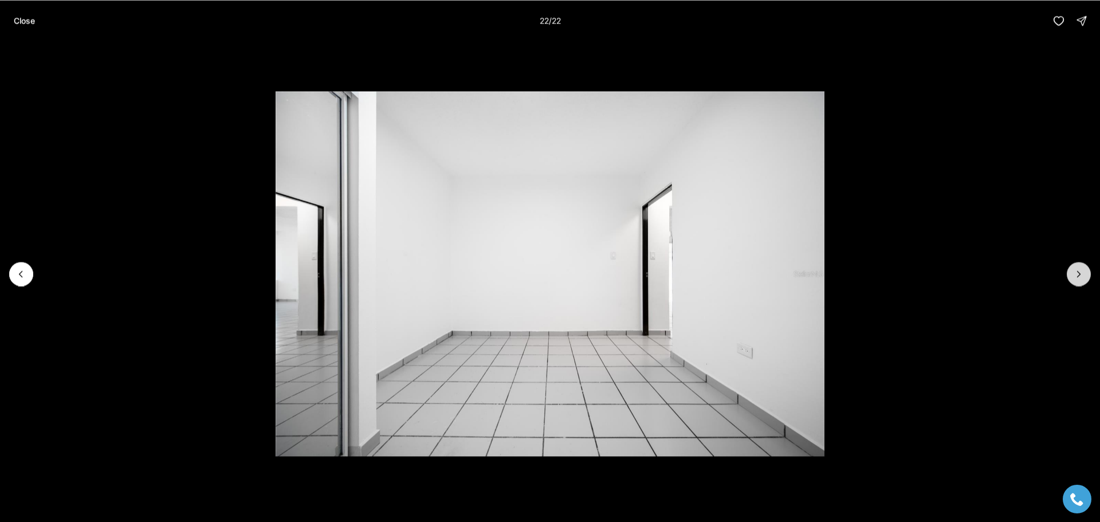
click at [1075, 275] on div at bounding box center [1079, 274] width 24 height 24
click at [28, 26] on button "Close" at bounding box center [24, 20] width 35 height 23
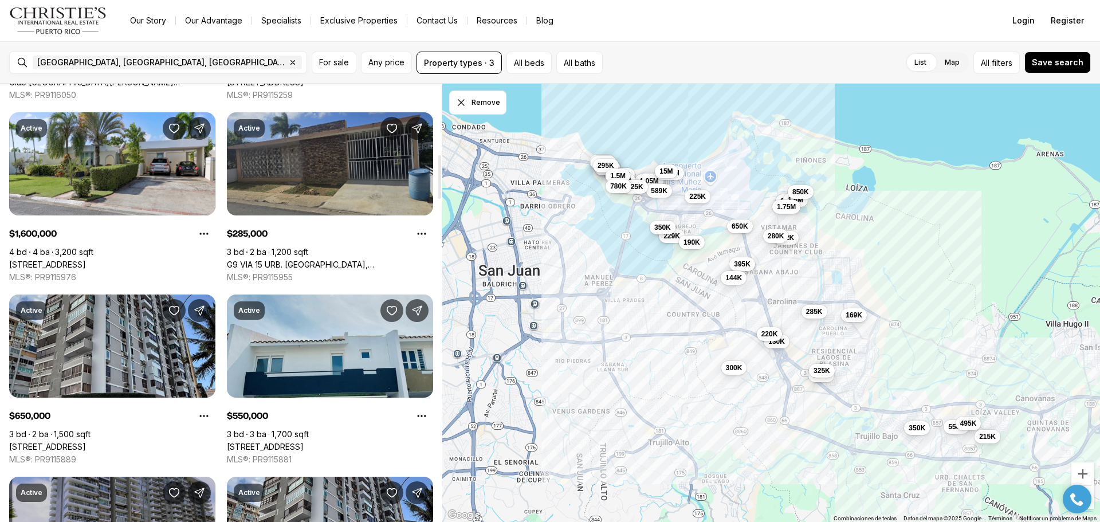
scroll to position [688, 0]
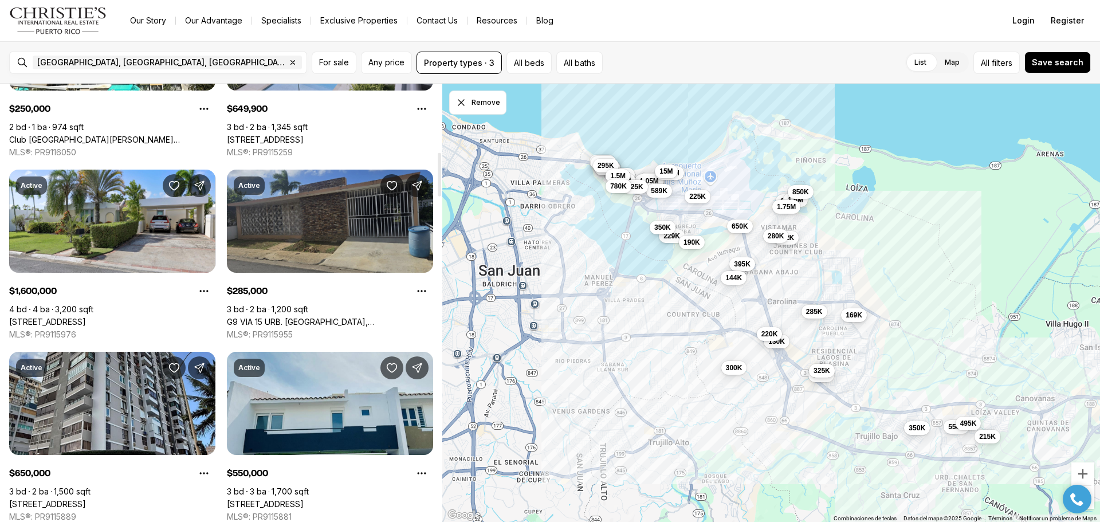
click at [329, 317] on link "G9 VIA 15 URB. [GEOGRAPHIC_DATA], [GEOGRAPHIC_DATA], 00983" at bounding box center [330, 322] width 206 height 10
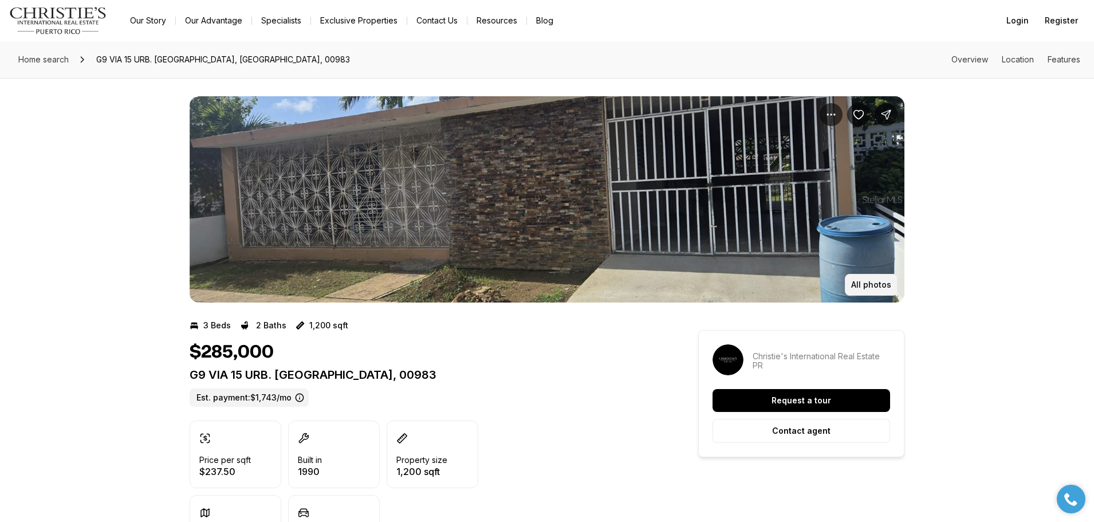
click at [867, 284] on p "All photos" at bounding box center [871, 284] width 40 height 9
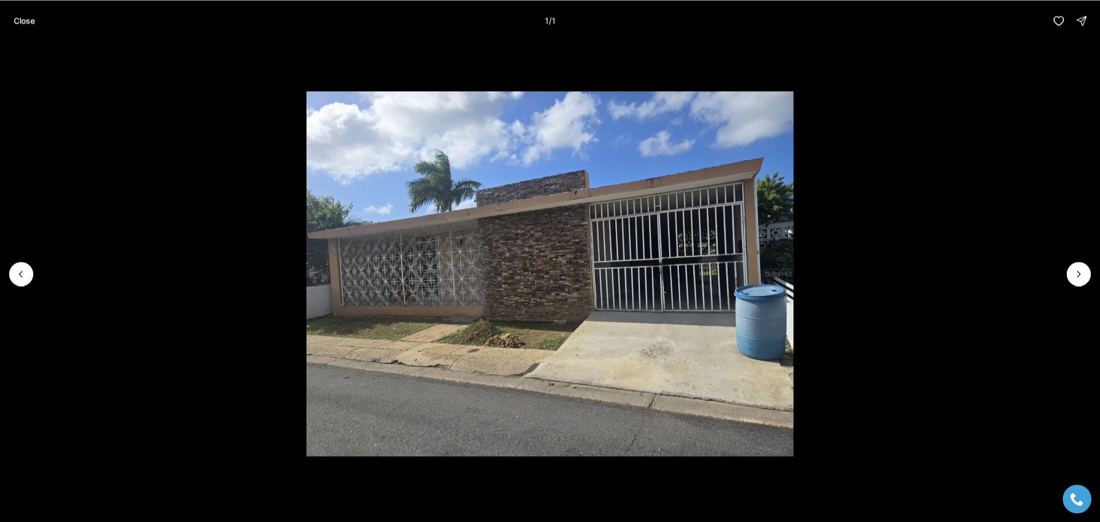
click at [1075, 272] on div at bounding box center [1079, 274] width 24 height 24
click at [1081, 275] on div at bounding box center [1079, 274] width 24 height 24
click at [1076, 274] on div at bounding box center [1079, 274] width 24 height 24
click at [28, 21] on p "Close" at bounding box center [24, 20] width 21 height 9
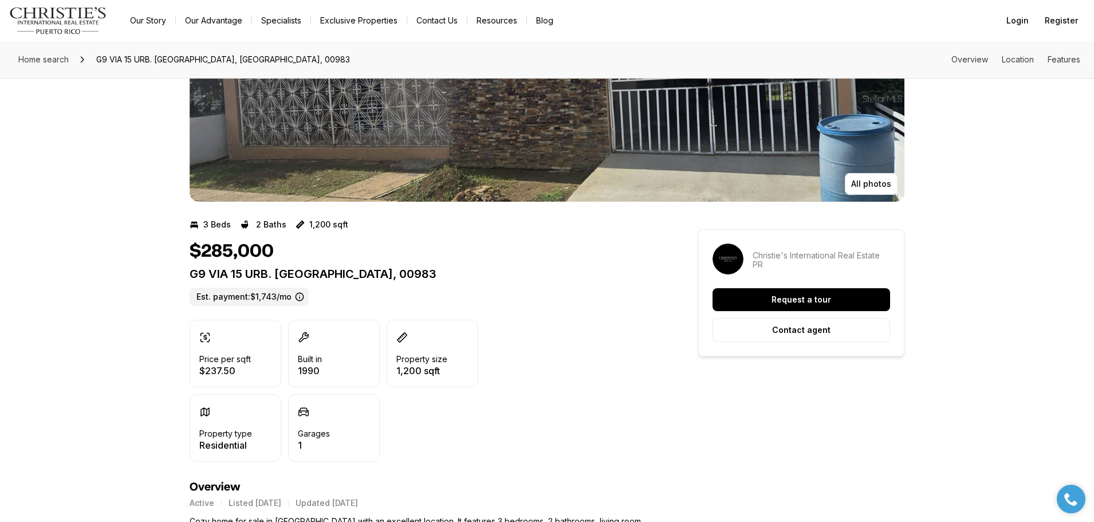
scroll to position [57, 0]
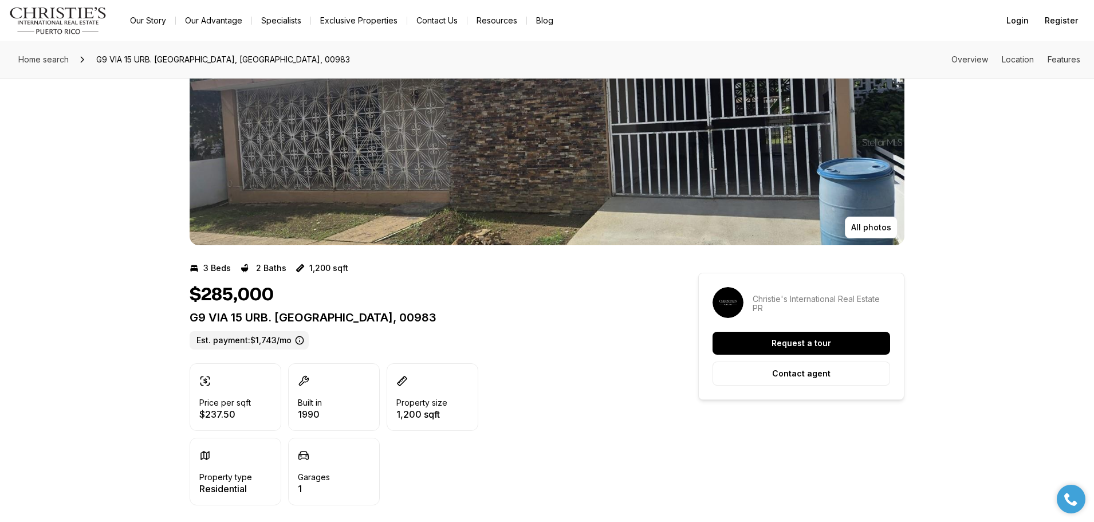
click at [223, 404] on p "Price per sqft" at bounding box center [225, 402] width 52 height 9
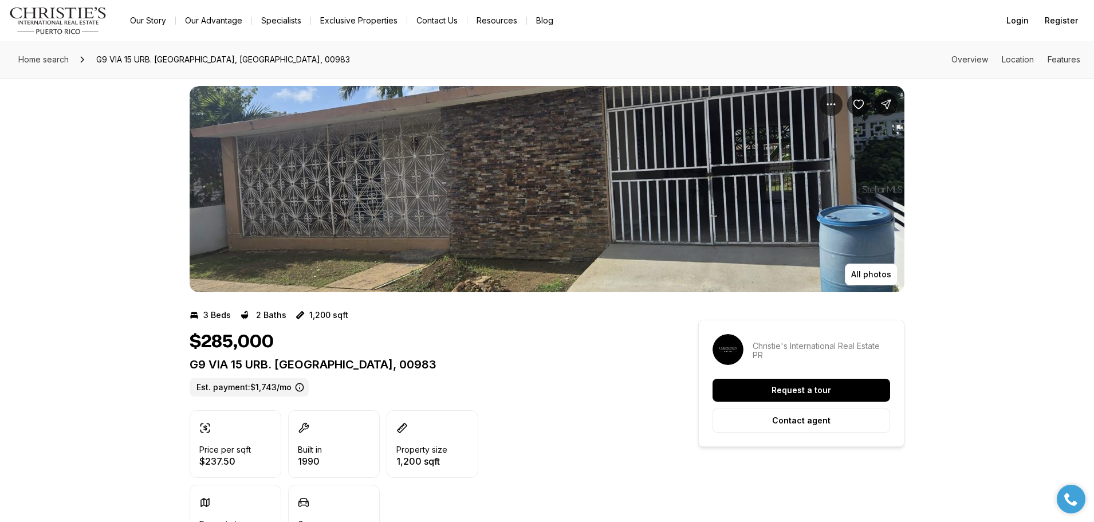
scroll to position [0, 0]
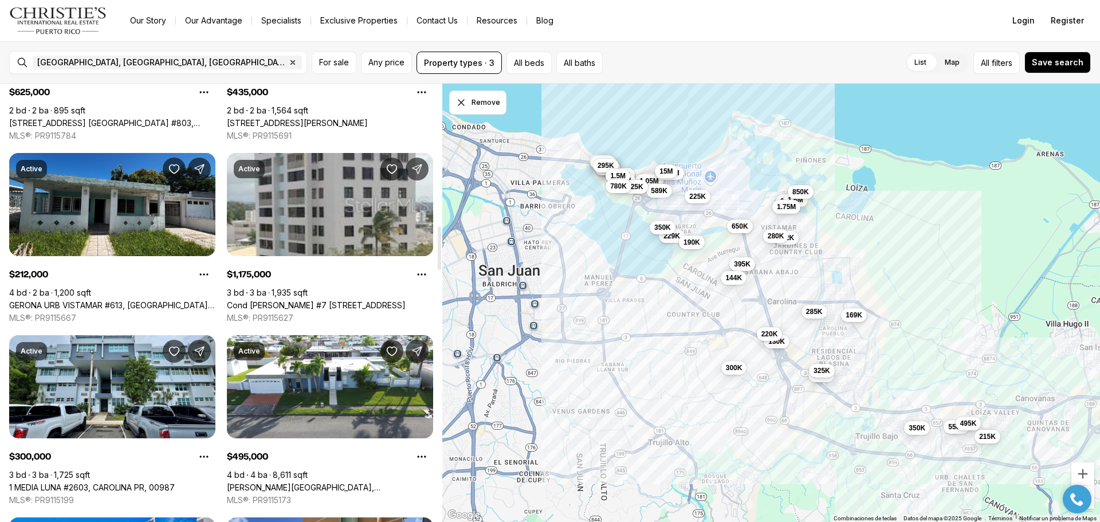
scroll to position [1432, 0]
